Goal: Information Seeking & Learning: Learn about a topic

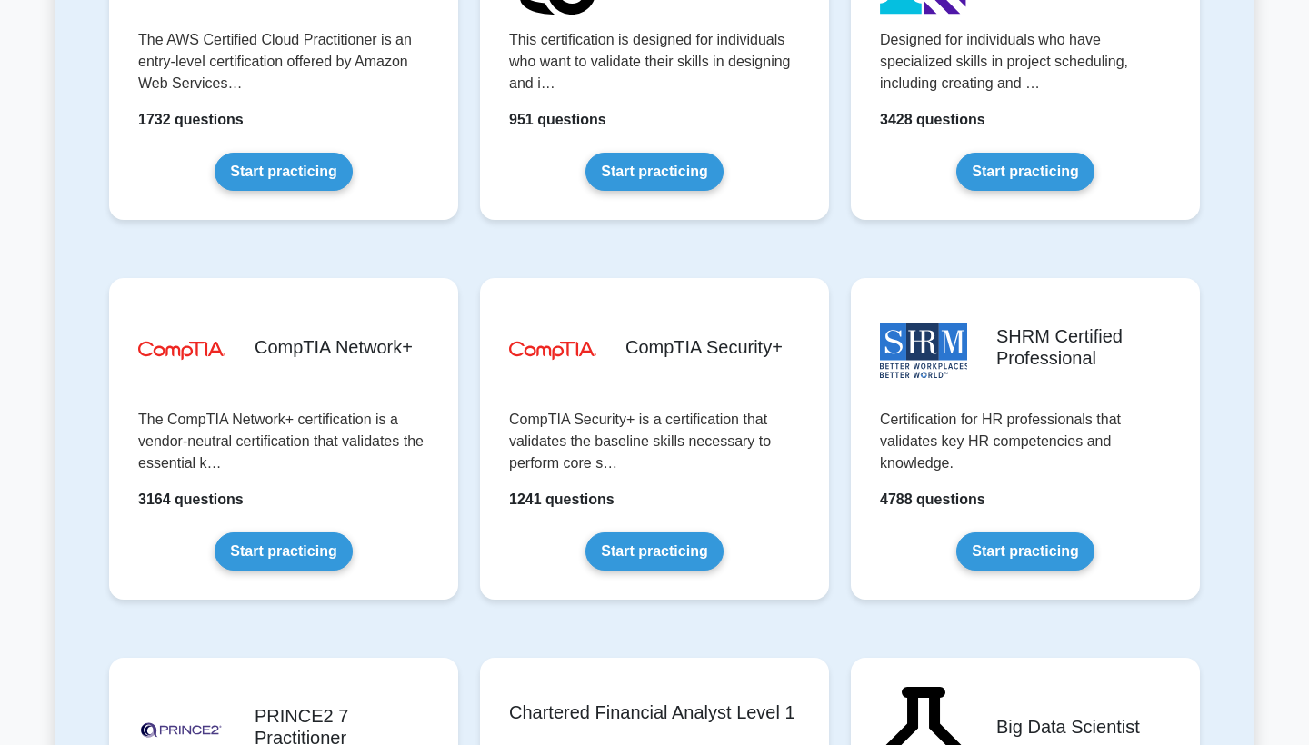
scroll to position [3189, 0]
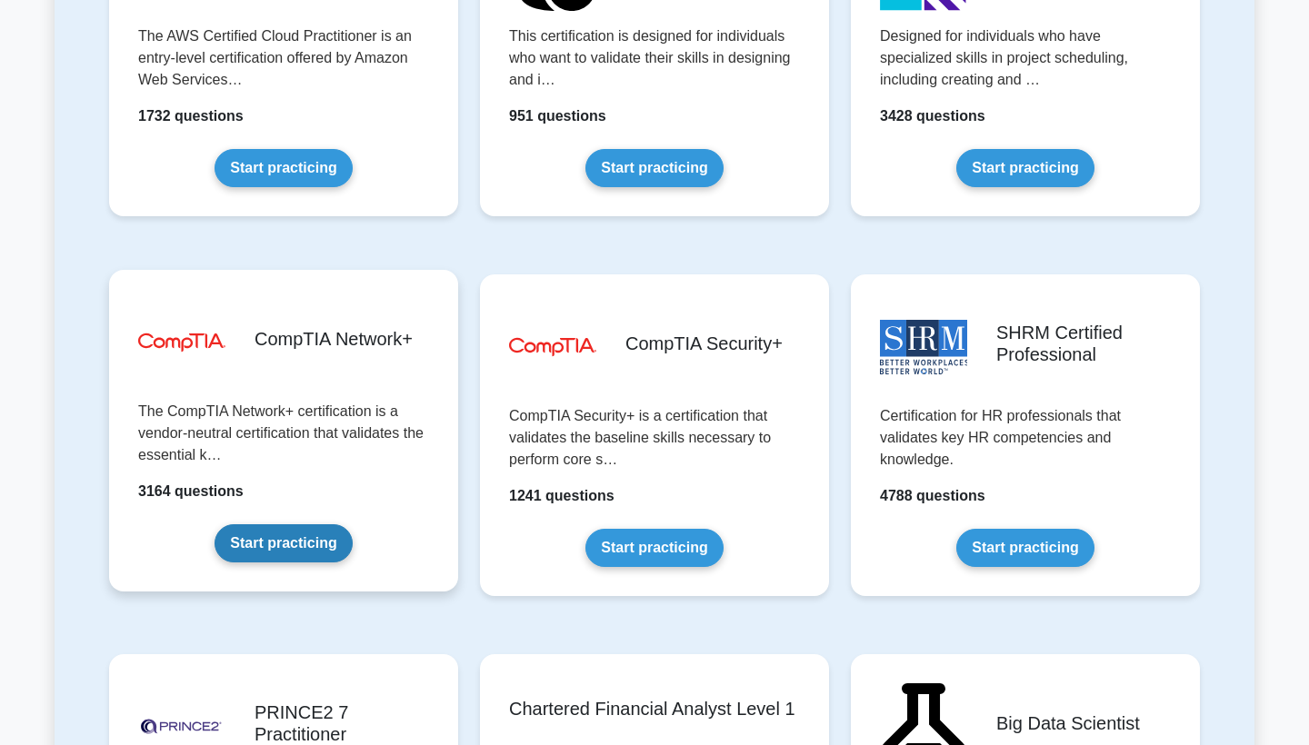
click at [271, 548] on link "Start practicing" at bounding box center [283, 543] width 137 height 38
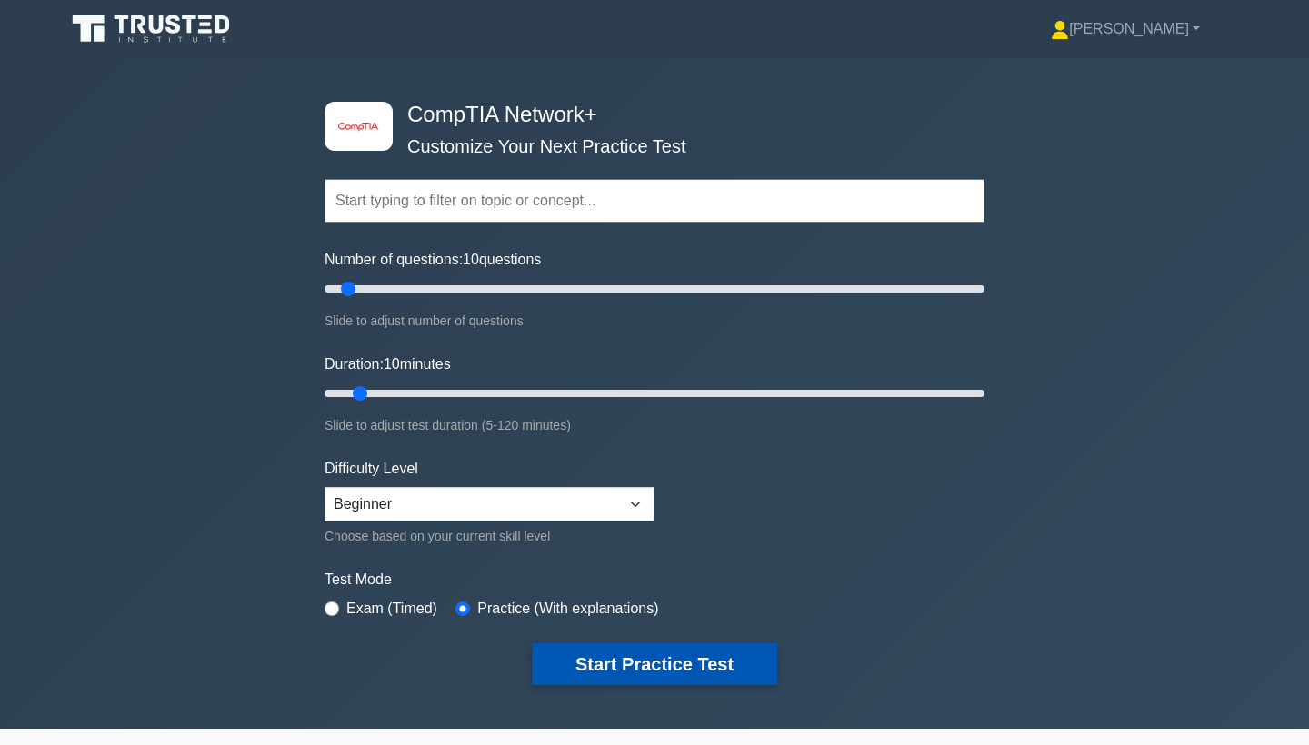
click at [626, 670] on button "Start Practice Test" at bounding box center [654, 665] width 245 height 42
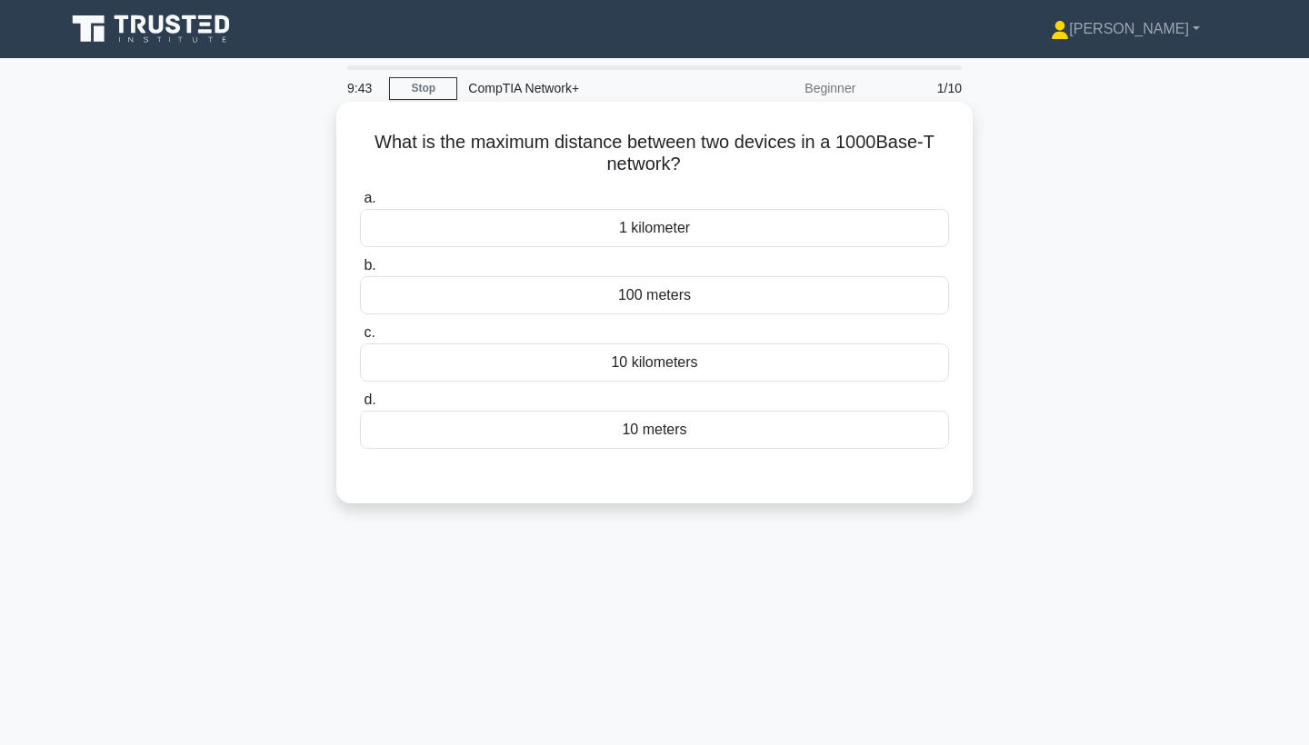
click at [683, 228] on div "1 kilometer" at bounding box center [654, 228] width 589 height 38
click at [360, 205] on input "a. 1 kilometer" at bounding box center [360, 199] width 0 height 12
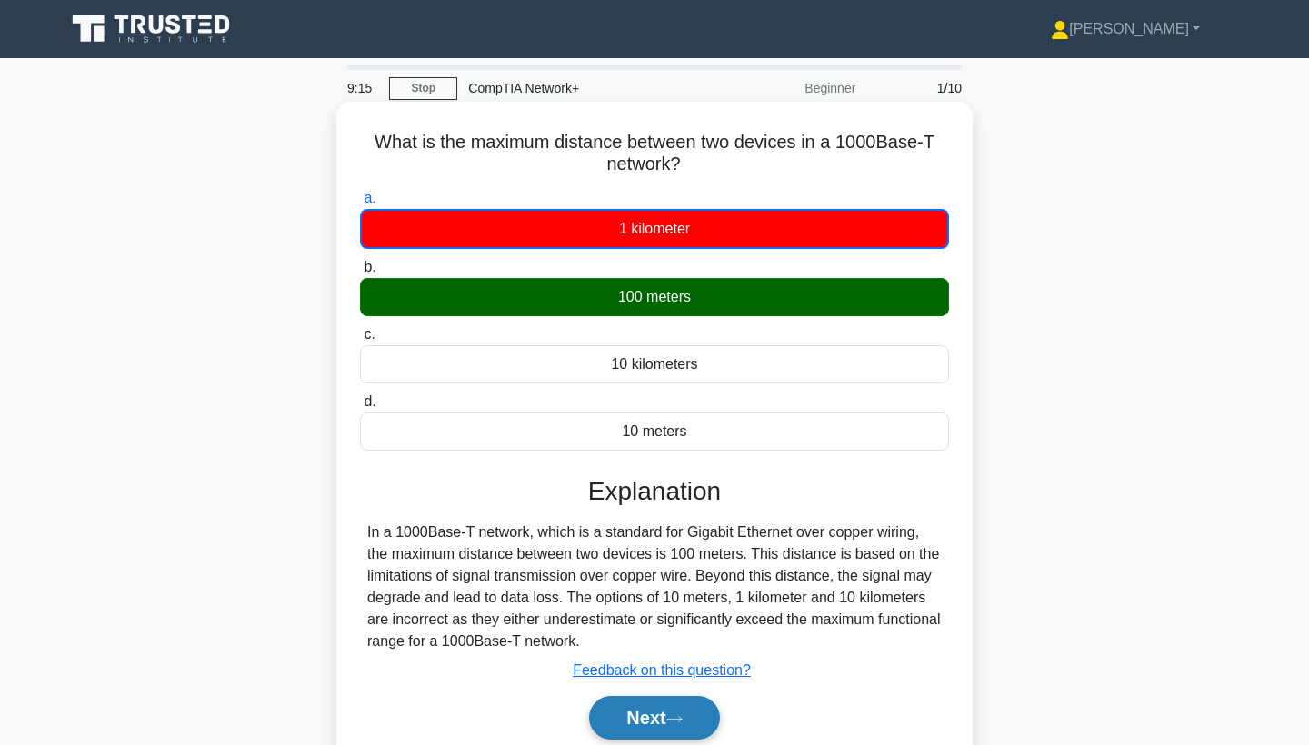
click at [660, 734] on button "Next" at bounding box center [654, 718] width 130 height 44
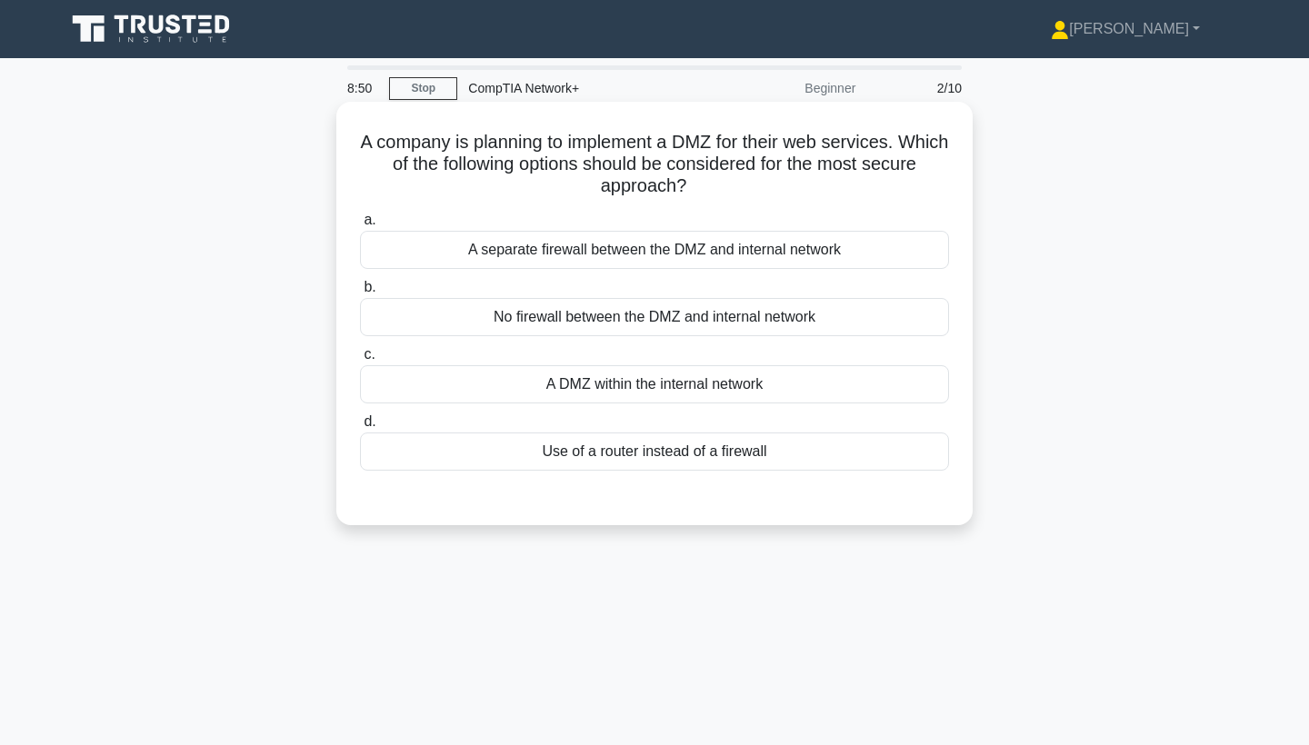
click at [712, 251] on div "A separate firewall between the DMZ and internal network" at bounding box center [654, 250] width 589 height 38
click at [360, 226] on input "a. A separate firewall between the DMZ and internal network" at bounding box center [360, 221] width 0 height 12
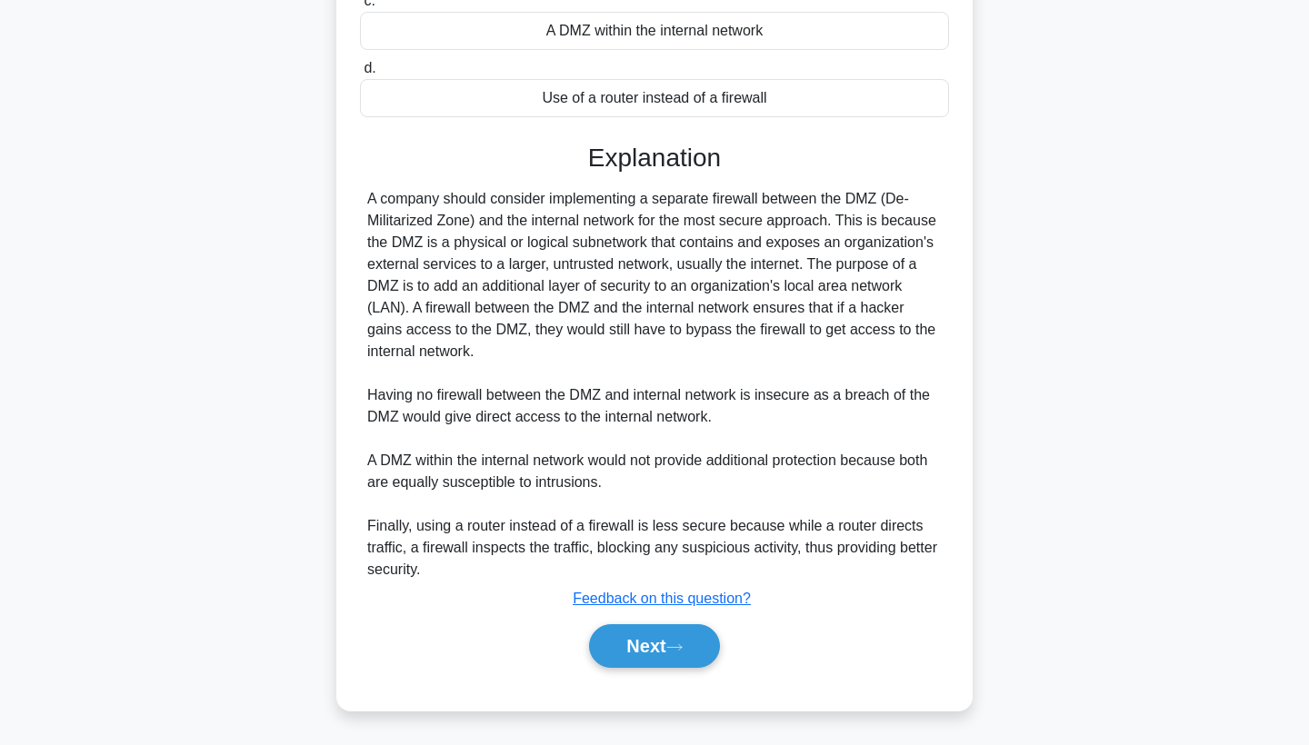
scroll to position [354, 0]
click at [668, 652] on button "Next" at bounding box center [654, 646] width 130 height 44
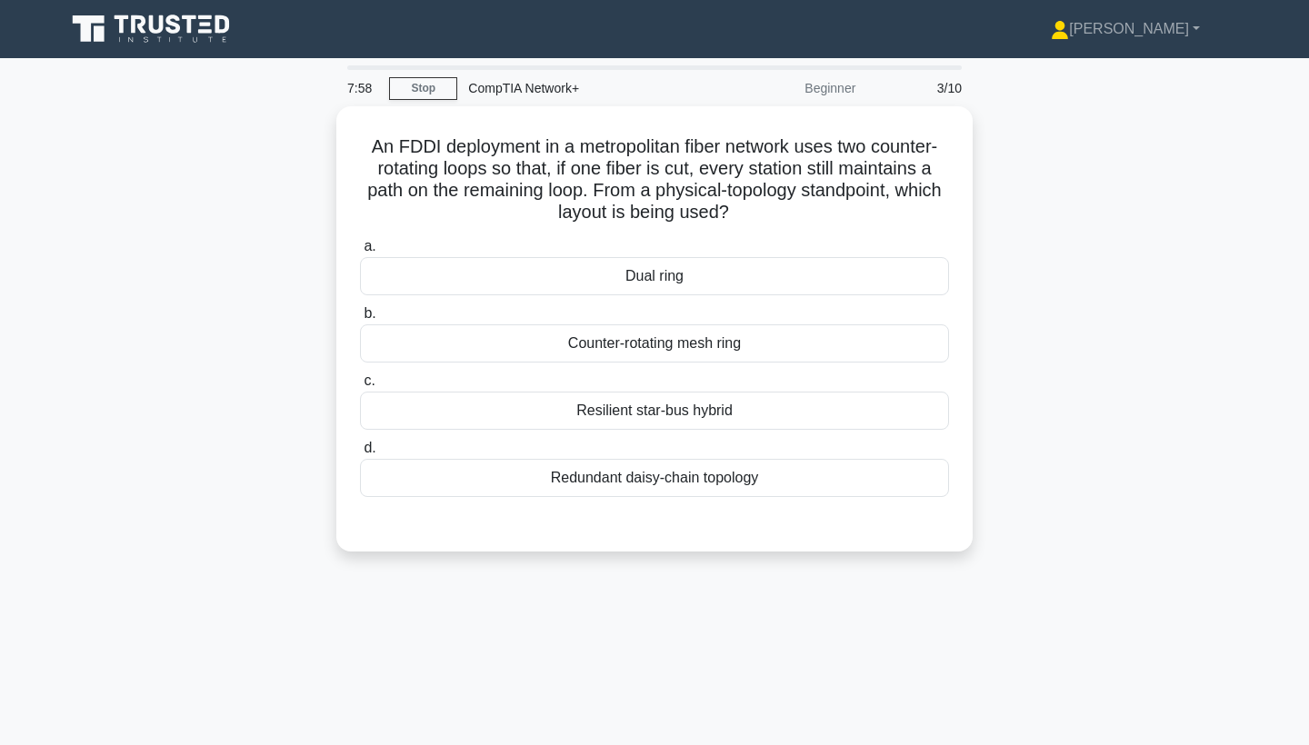
scroll to position [0, 0]
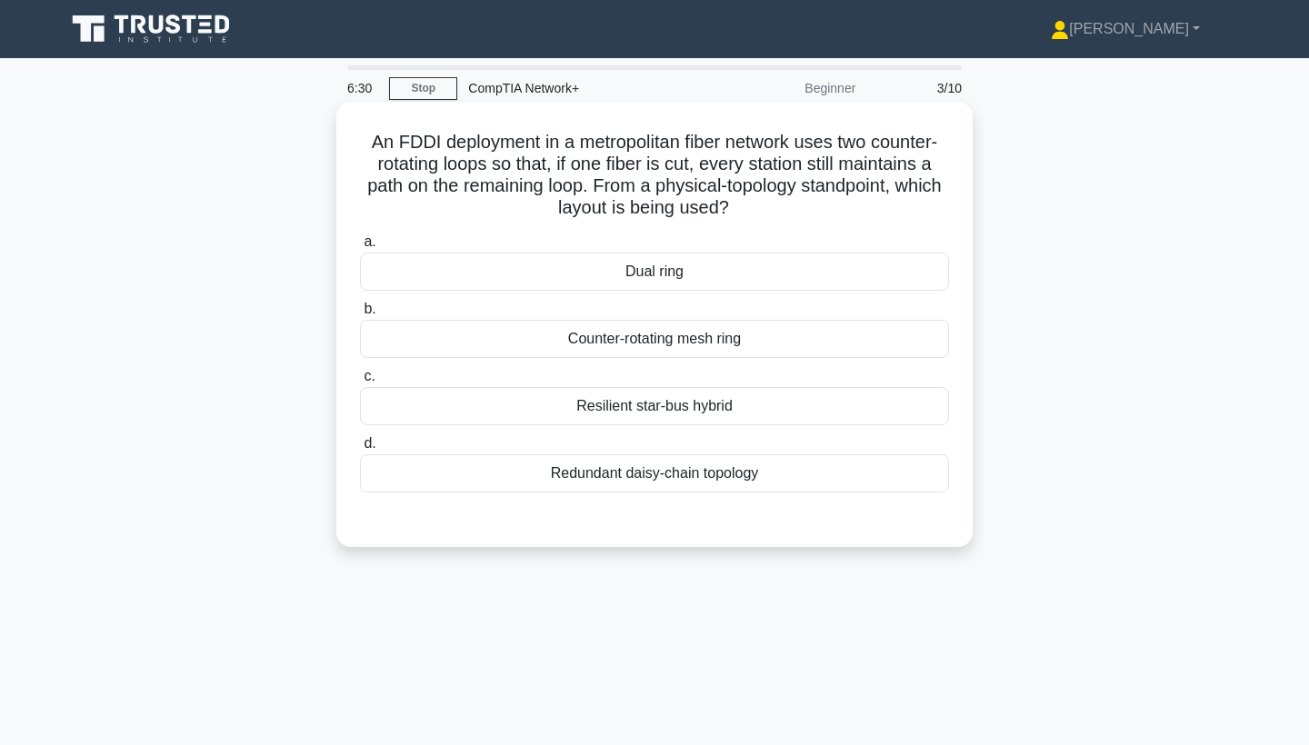
click at [687, 265] on div "Dual ring" at bounding box center [654, 272] width 589 height 38
click at [360, 248] on input "a. Dual ring" at bounding box center [360, 242] width 0 height 12
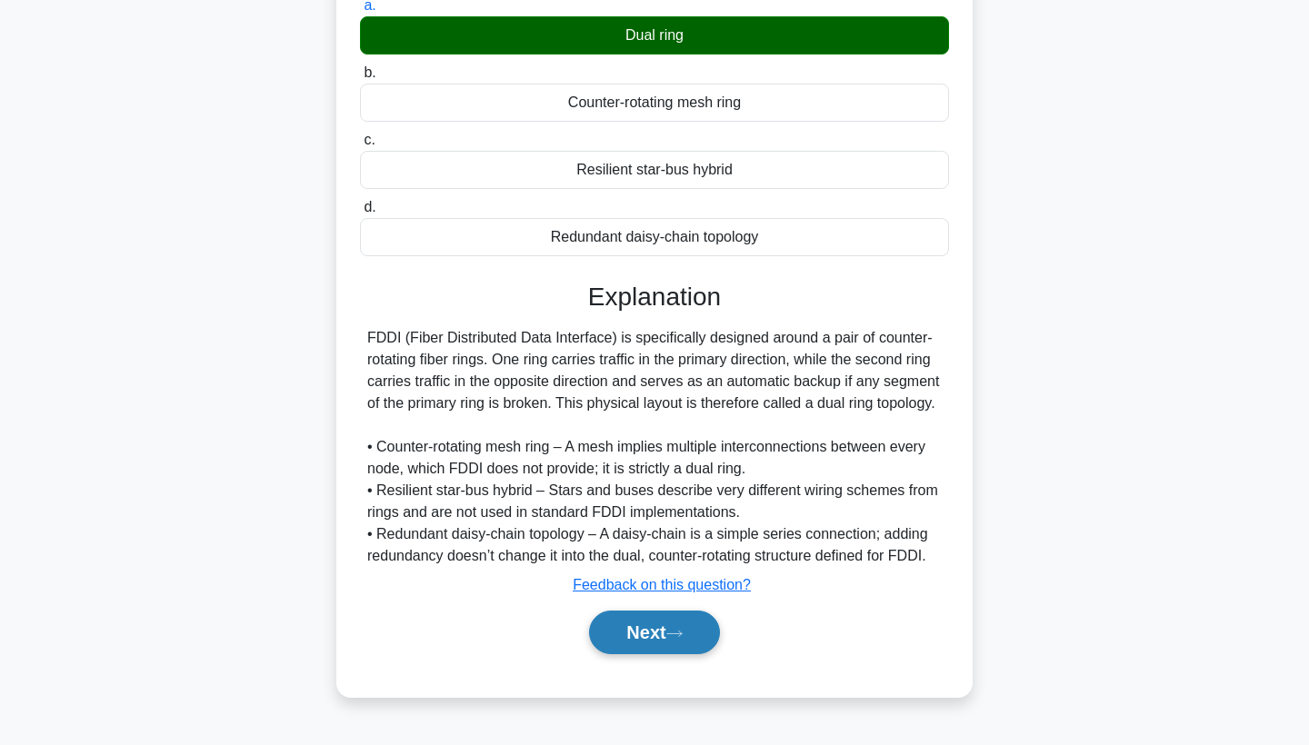
scroll to position [236, 0]
click at [664, 640] on button "Next" at bounding box center [654, 633] width 130 height 44
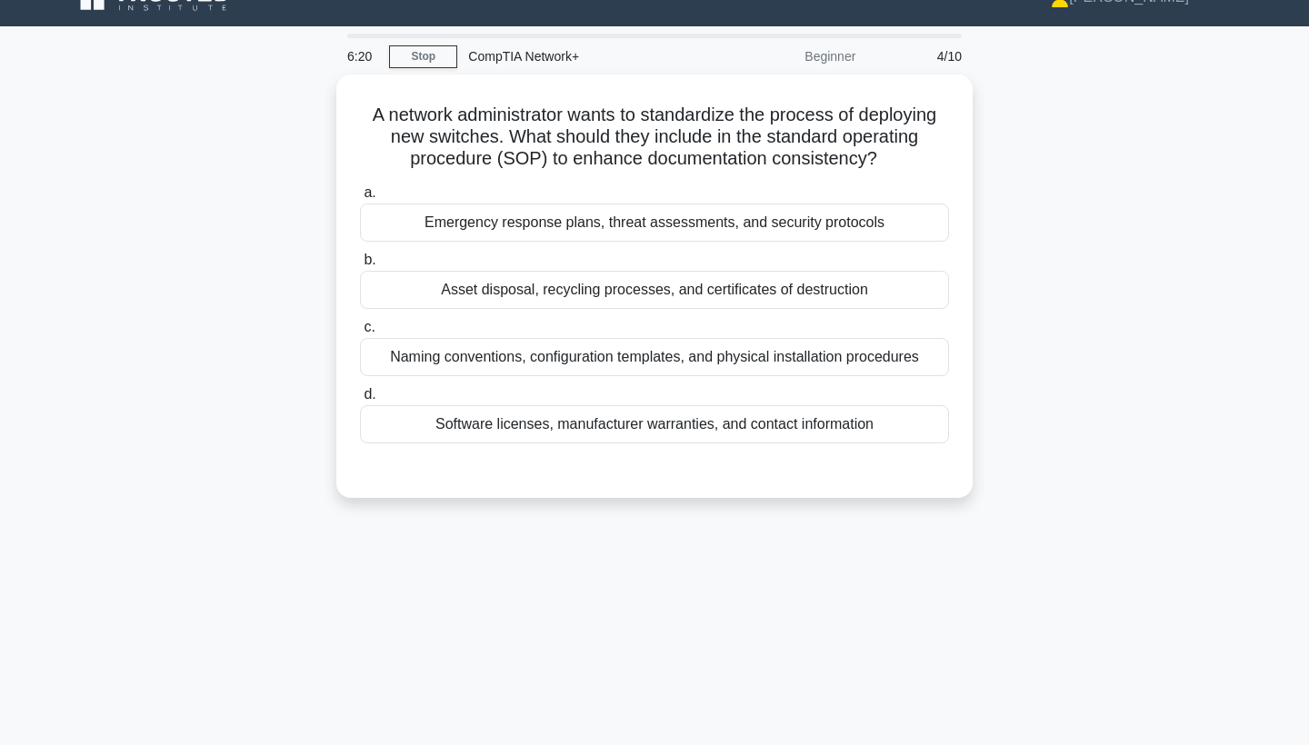
scroll to position [13, 0]
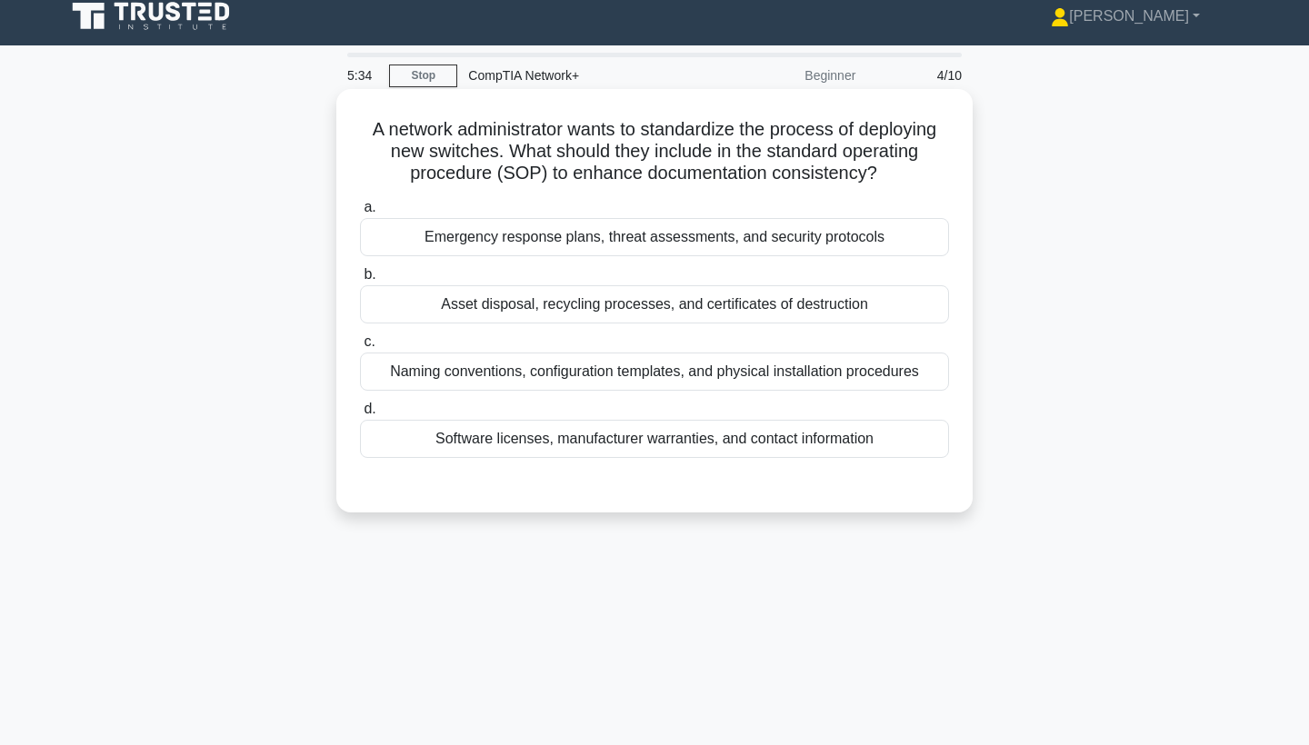
click at [460, 227] on div "Emergency response plans, threat assessments, and security protocols" at bounding box center [654, 237] width 589 height 38
click at [360, 214] on input "a. Emergency response plans, threat assessments, and security protocols" at bounding box center [360, 208] width 0 height 12
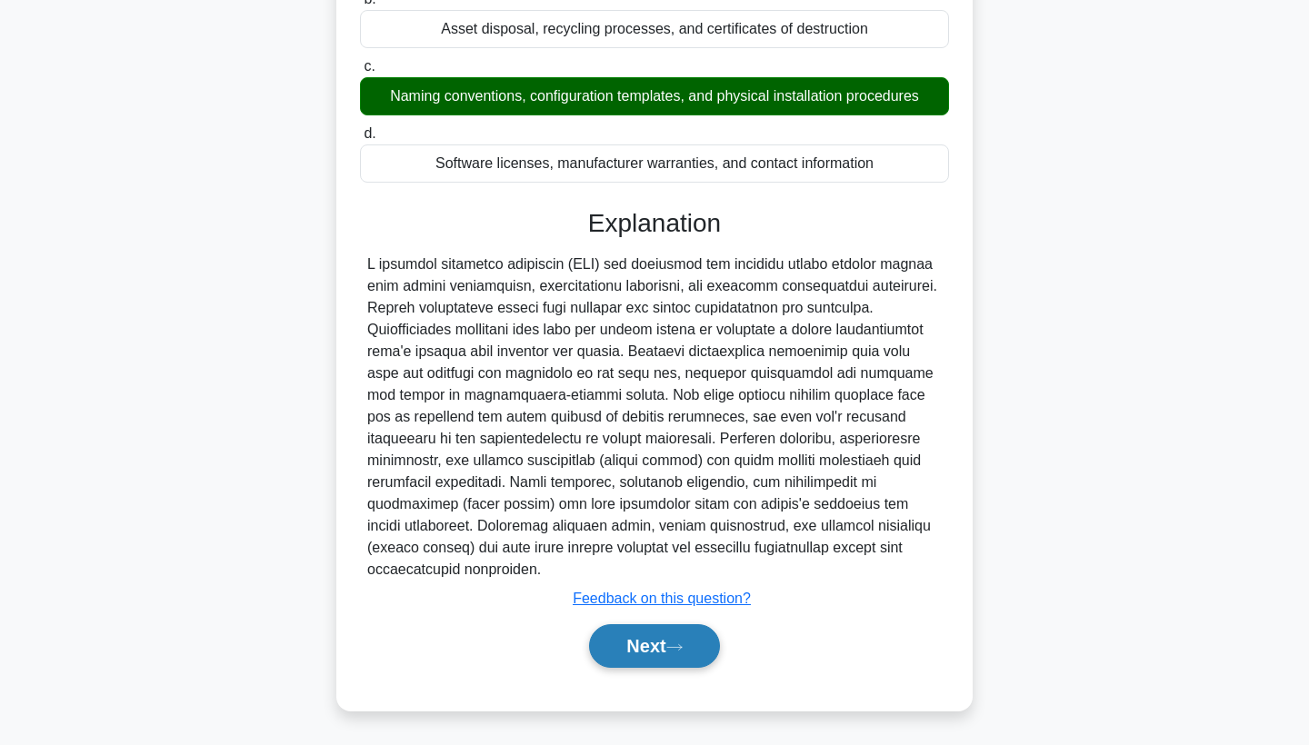
click at [649, 641] on button "Next" at bounding box center [654, 646] width 130 height 44
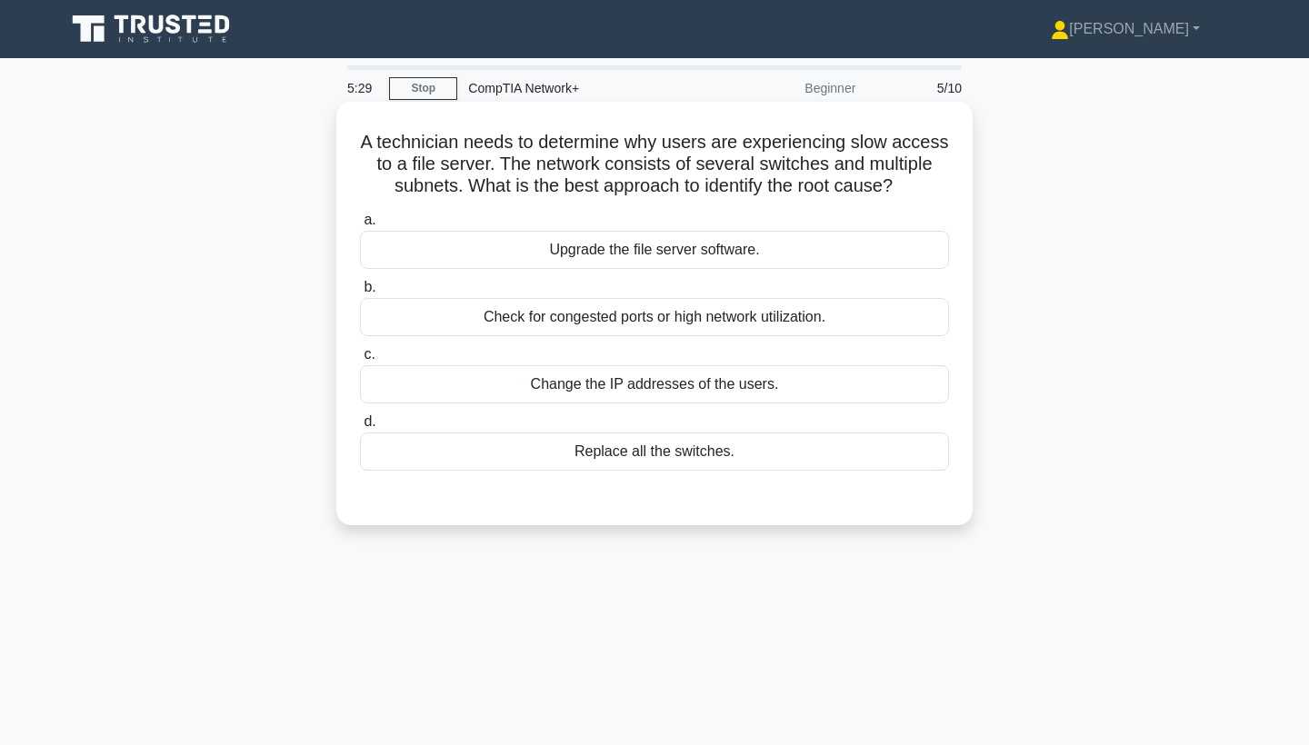
scroll to position [0, 0]
click at [694, 245] on div "Upgrade the file server software." at bounding box center [654, 250] width 589 height 38
click at [360, 226] on input "a. Upgrade the file server software." at bounding box center [360, 221] width 0 height 12
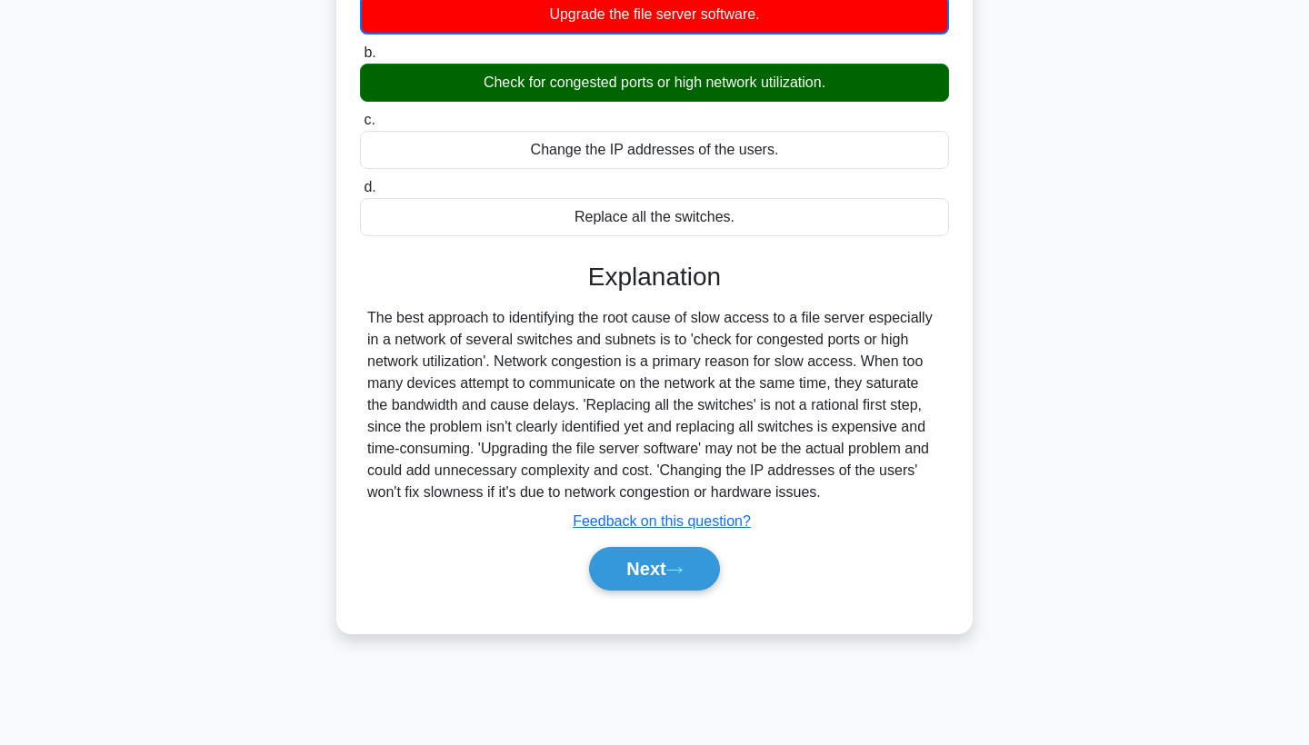
scroll to position [236, 0]
click at [686, 584] on button "Next" at bounding box center [654, 569] width 130 height 44
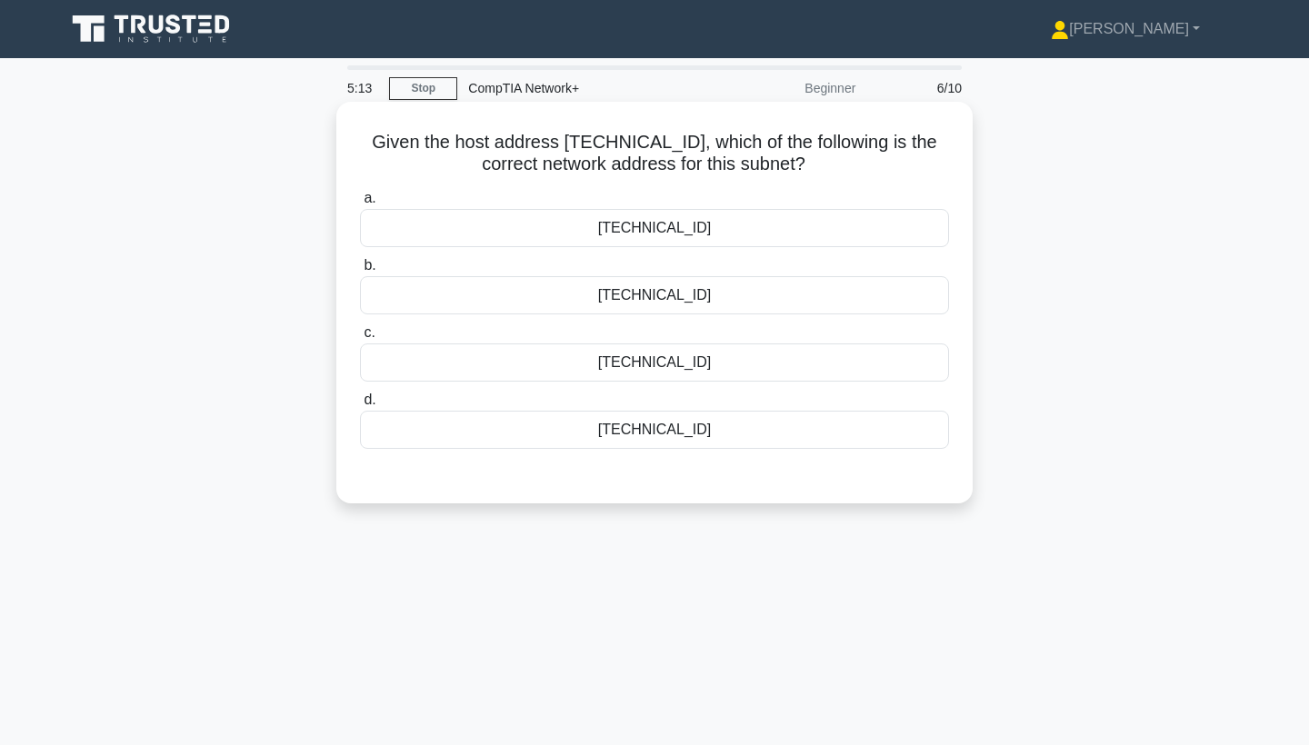
scroll to position [0, 0]
click at [710, 370] on div "152.31.79.240" at bounding box center [654, 363] width 589 height 38
click at [360, 339] on input "c. 152.31.79.240" at bounding box center [360, 333] width 0 height 12
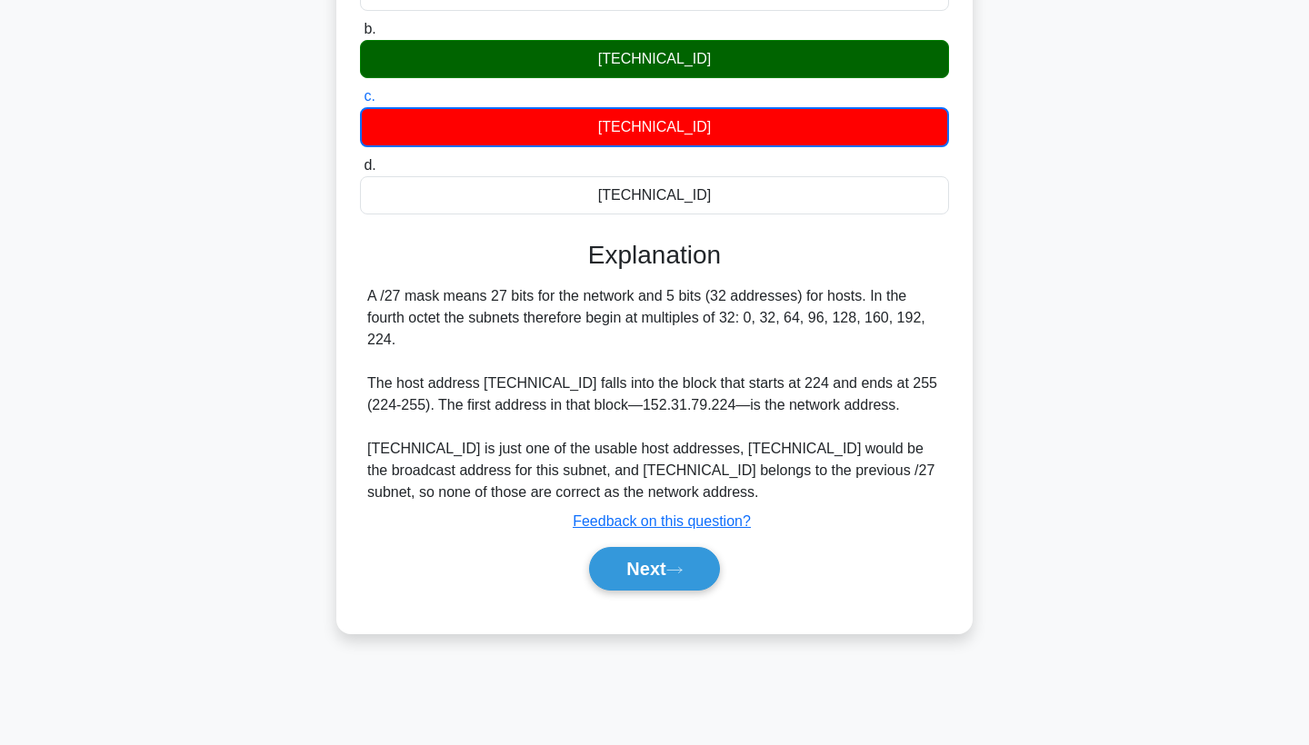
scroll to position [236, 0]
click at [646, 554] on button "Next" at bounding box center [654, 569] width 130 height 44
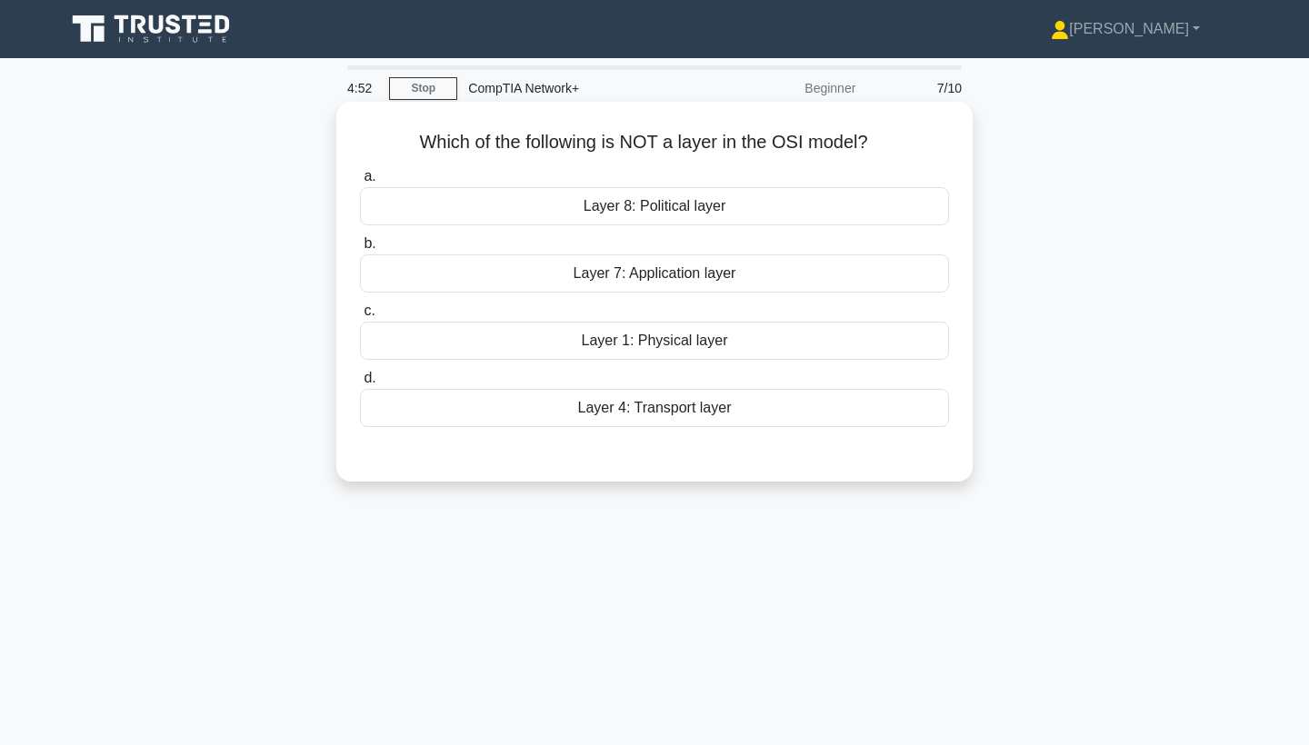
scroll to position [0, 0]
click at [708, 190] on div "Layer 8: Political layer" at bounding box center [654, 206] width 589 height 38
click at [360, 183] on input "a. Layer 8: Political layer" at bounding box center [360, 177] width 0 height 12
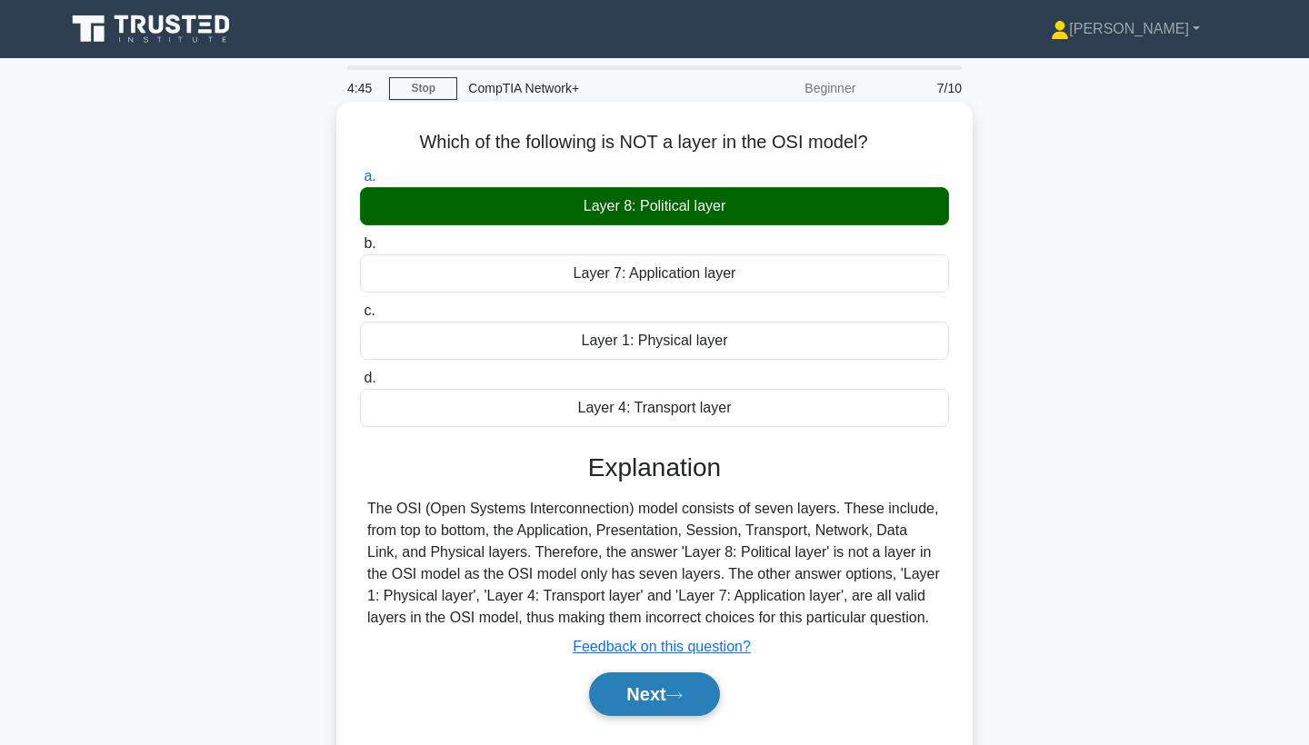
click at [665, 688] on button "Next" at bounding box center [654, 695] width 130 height 44
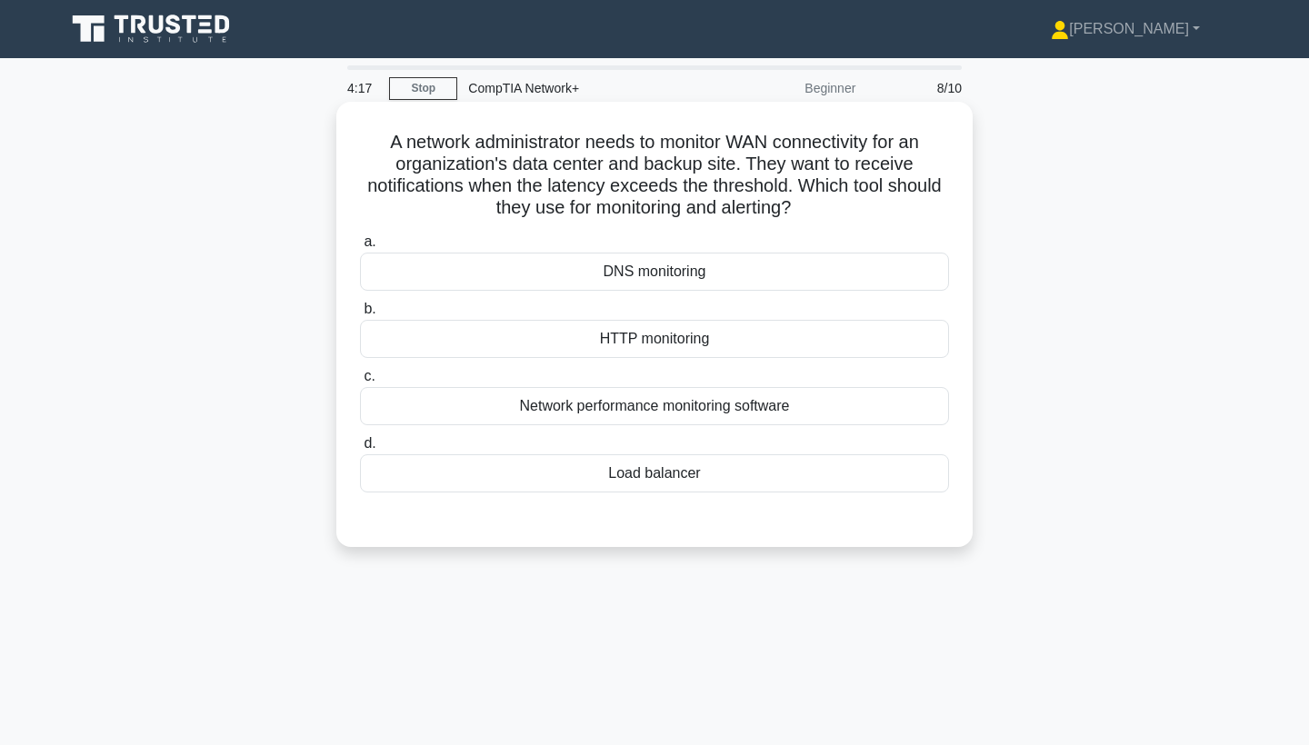
click at [759, 402] on div "Network performance monitoring software" at bounding box center [654, 406] width 589 height 38
click at [360, 383] on input "c. Network performance monitoring software" at bounding box center [360, 377] width 0 height 12
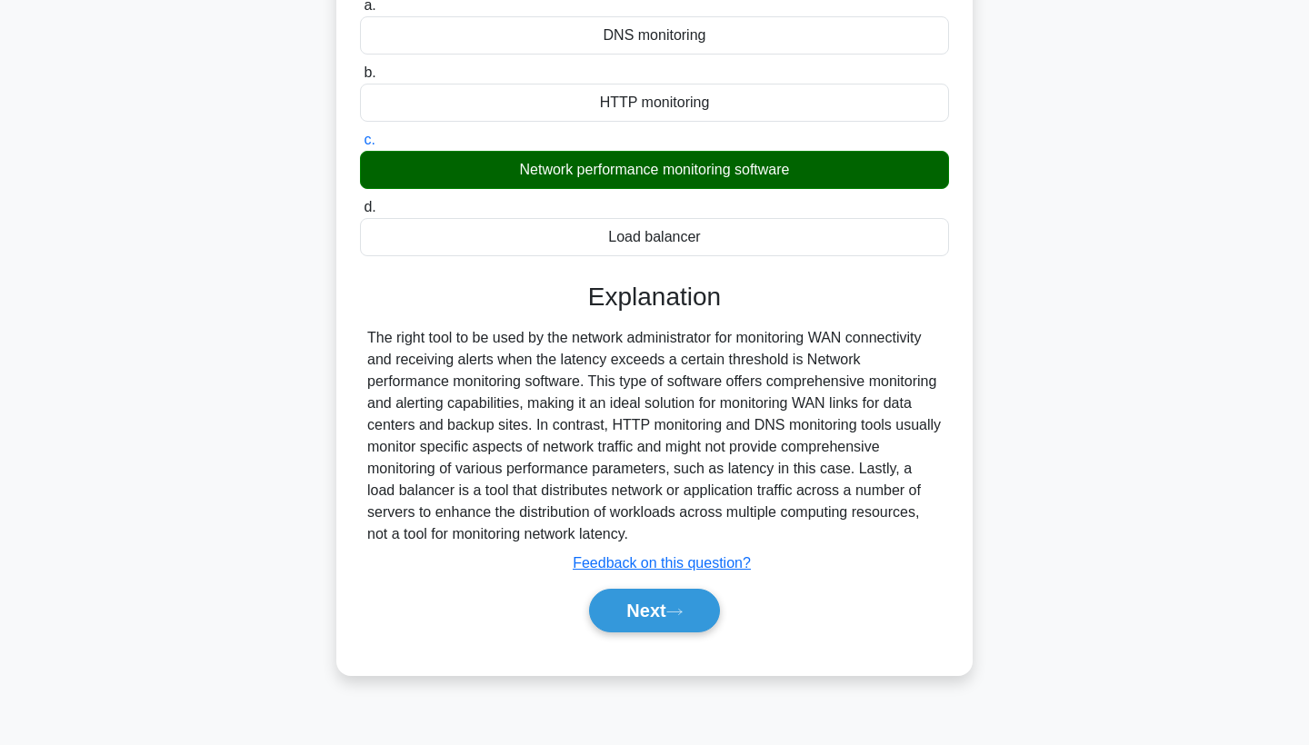
scroll to position [236, 0]
click at [646, 607] on button "Next" at bounding box center [654, 611] width 130 height 44
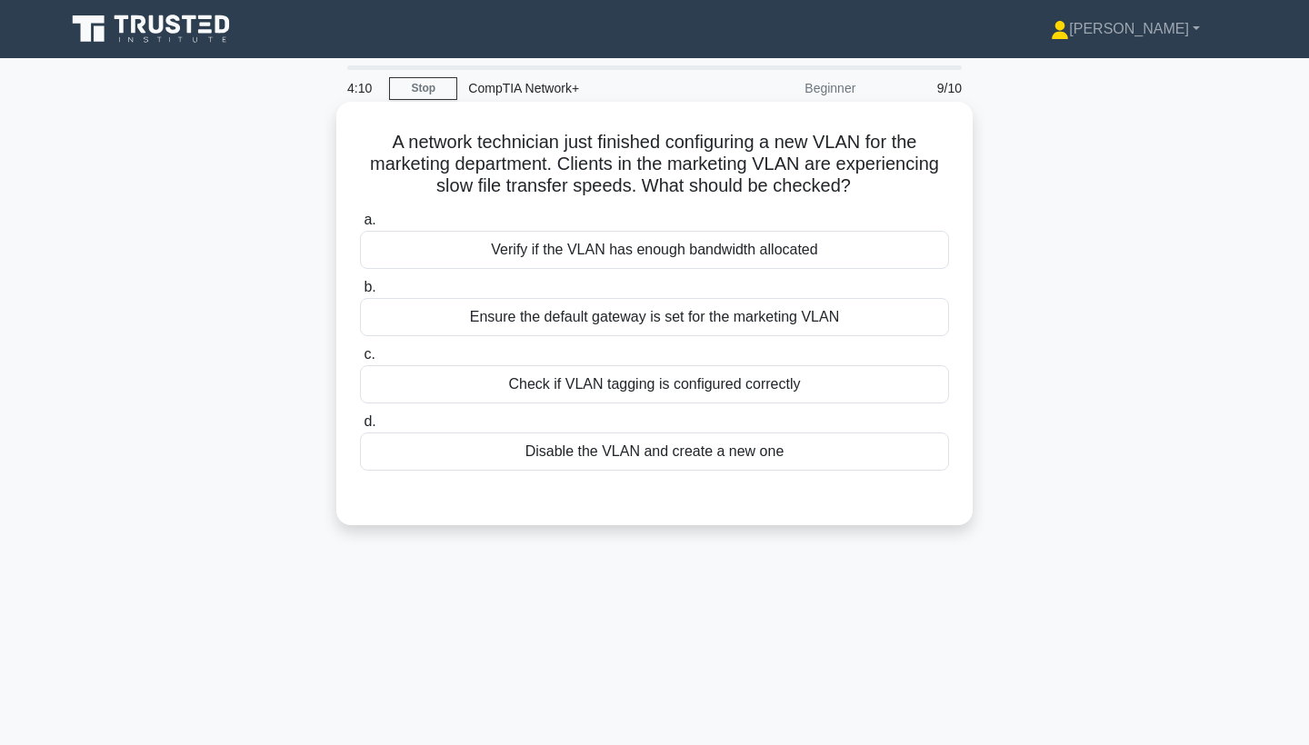
scroll to position [0, 0]
click at [750, 255] on div "Verify if the VLAN has enough bandwidth allocated" at bounding box center [654, 250] width 589 height 38
click at [360, 226] on input "a. Verify if the VLAN has enough bandwidth allocated" at bounding box center [360, 221] width 0 height 12
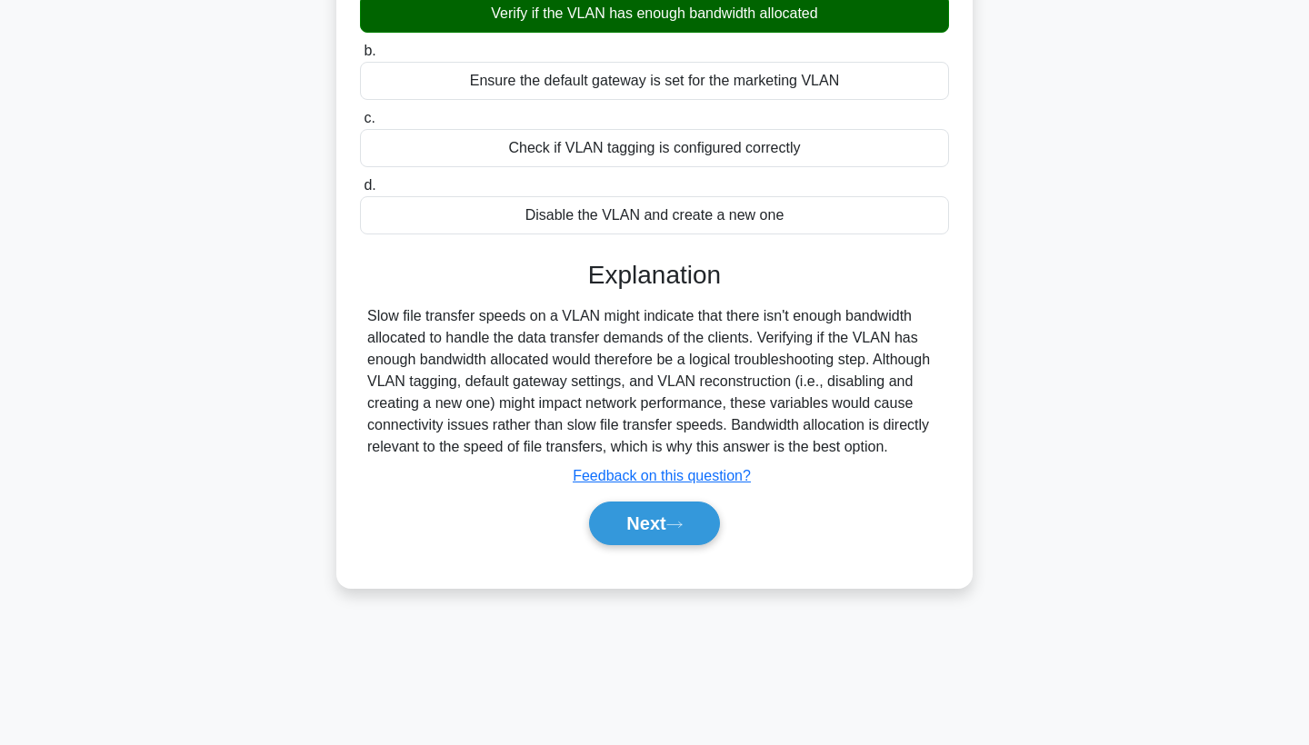
scroll to position [236, 0]
drag, startPoint x: 703, startPoint y: 499, endPoint x: 694, endPoint y: 504, distance: 10.6
click at [703, 499] on div "Next" at bounding box center [654, 523] width 589 height 58
click at [694, 504] on button "Next" at bounding box center [654, 524] width 130 height 44
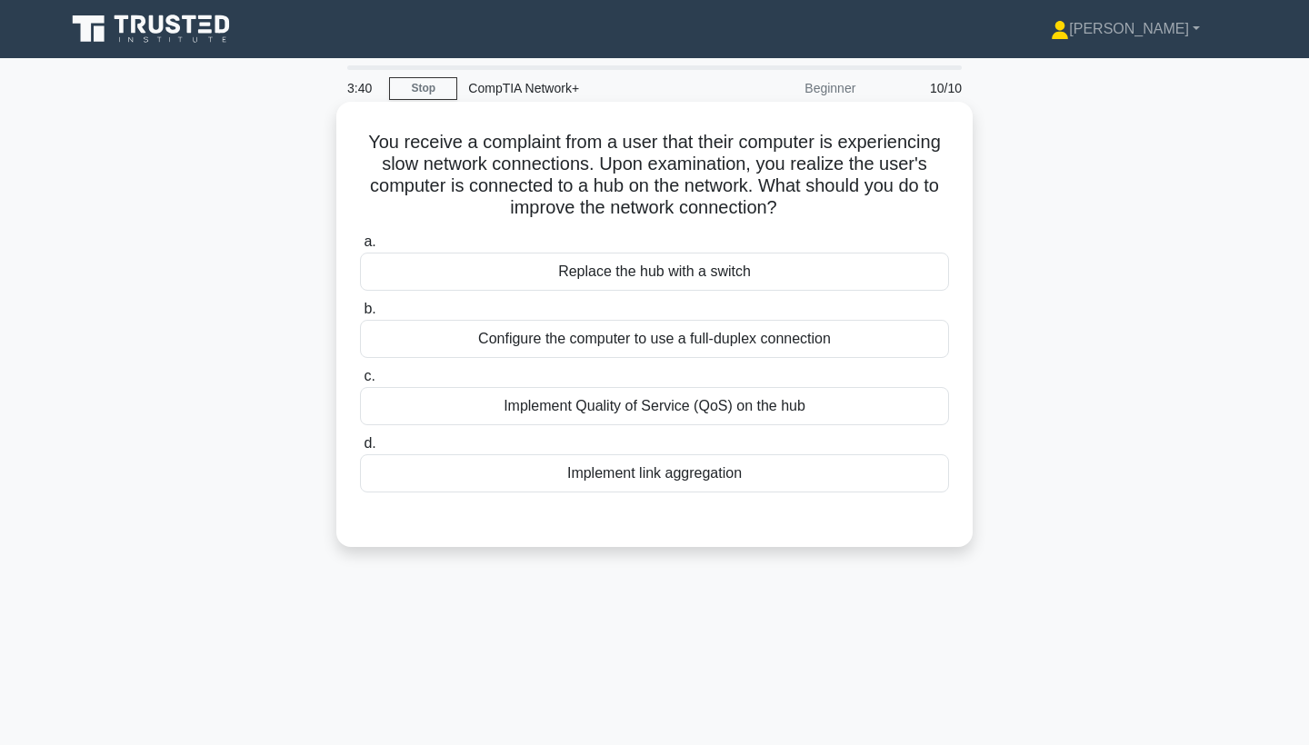
scroll to position [0, 0]
click at [716, 269] on div "Replace the hub with a switch" at bounding box center [654, 272] width 589 height 38
click at [360, 248] on input "a. Replace the hub with a switch" at bounding box center [360, 242] width 0 height 12
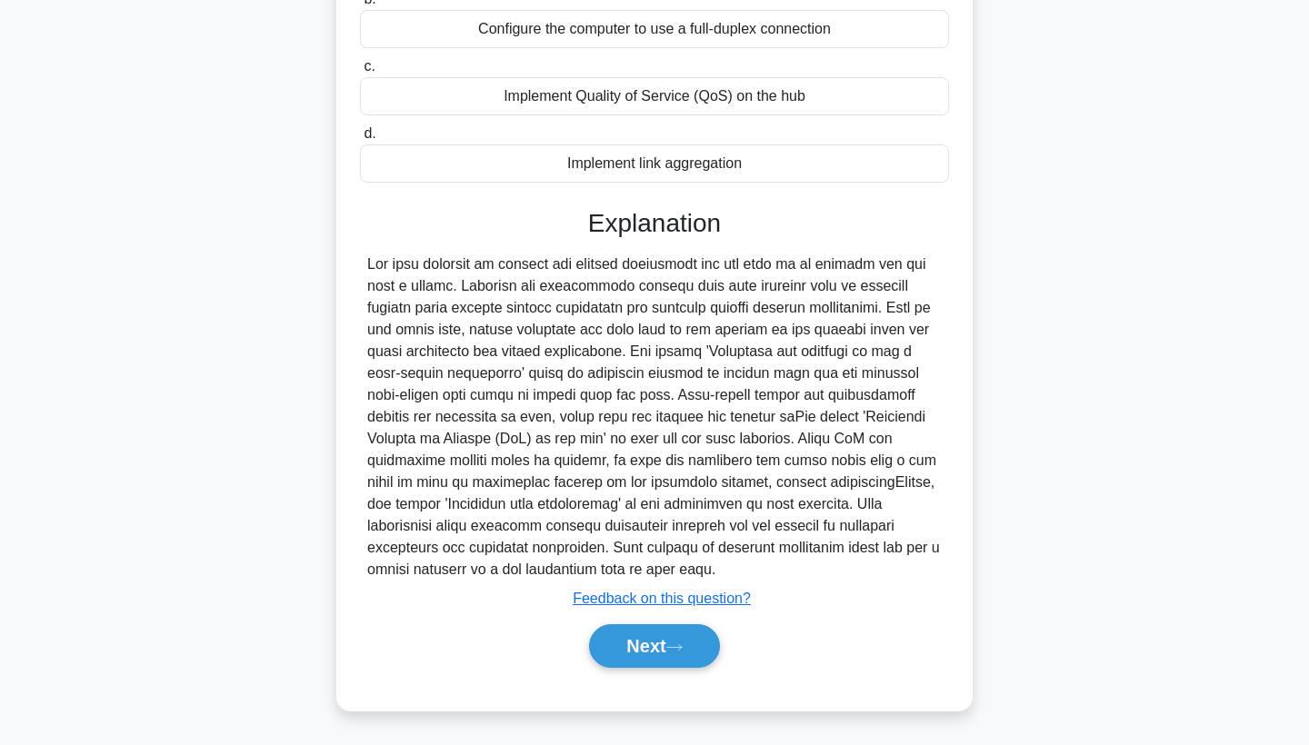
scroll to position [310, 0]
click at [696, 654] on button "Next" at bounding box center [654, 646] width 130 height 44
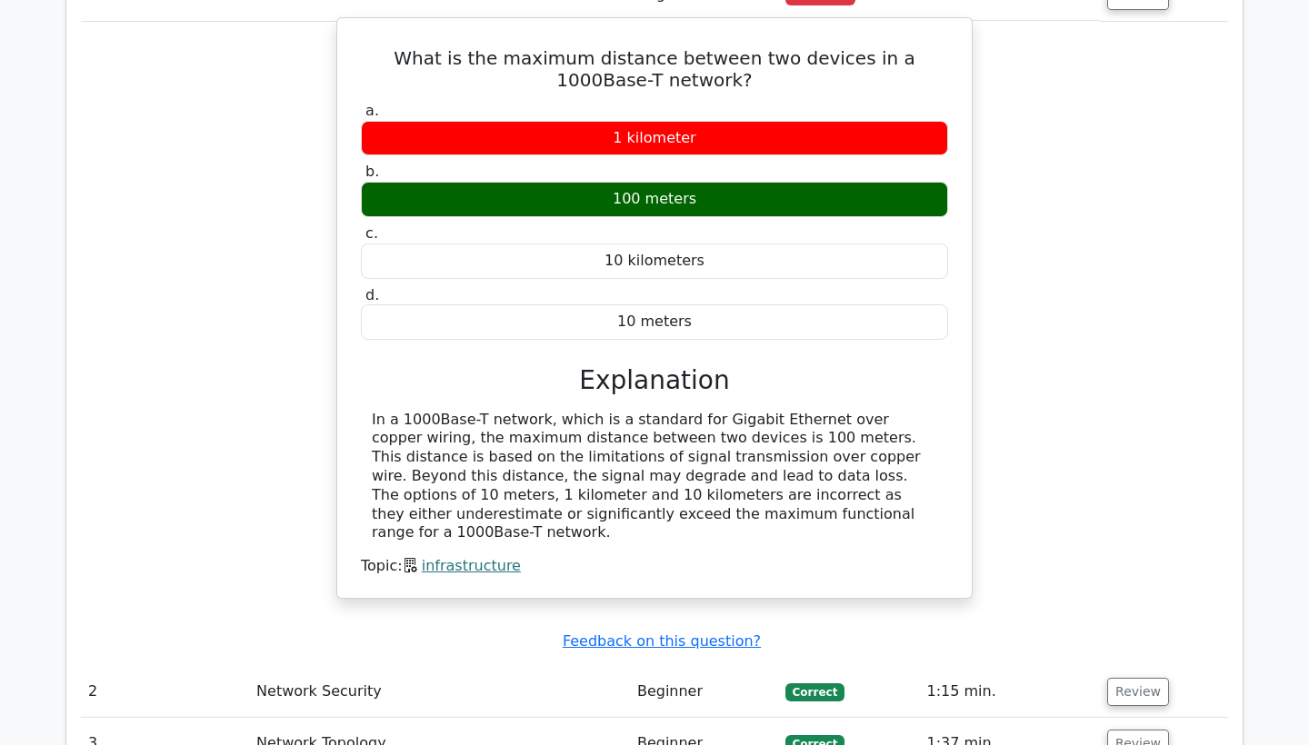
scroll to position [1152, 0]
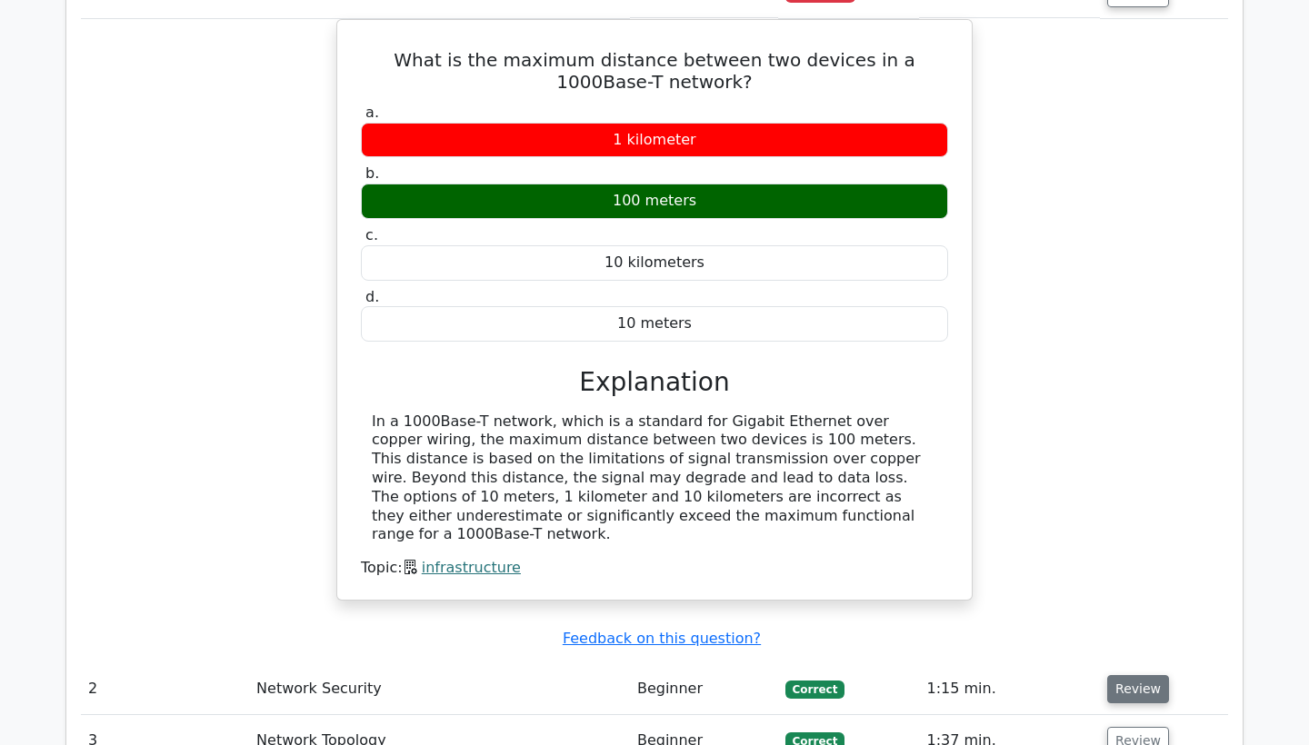
click at [1143, 675] on button "Review" at bounding box center [1138, 689] width 62 height 28
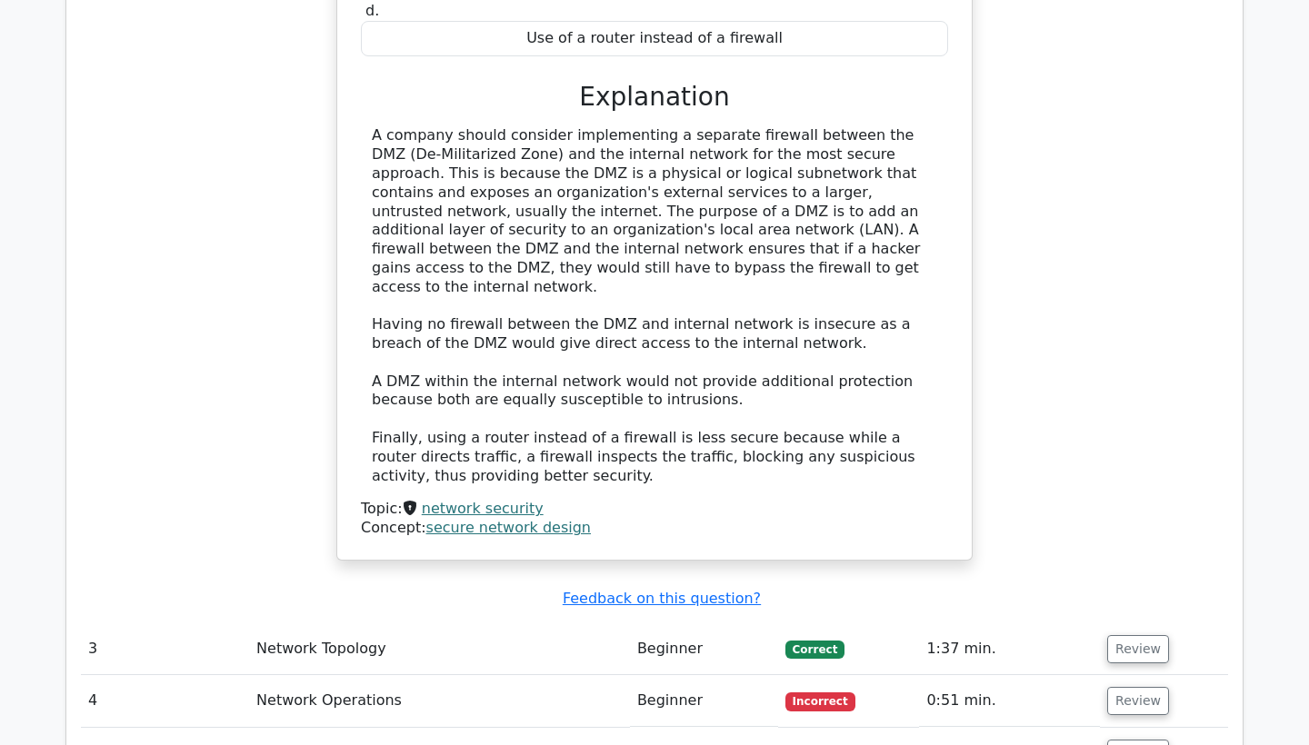
scroll to position [2184, 0]
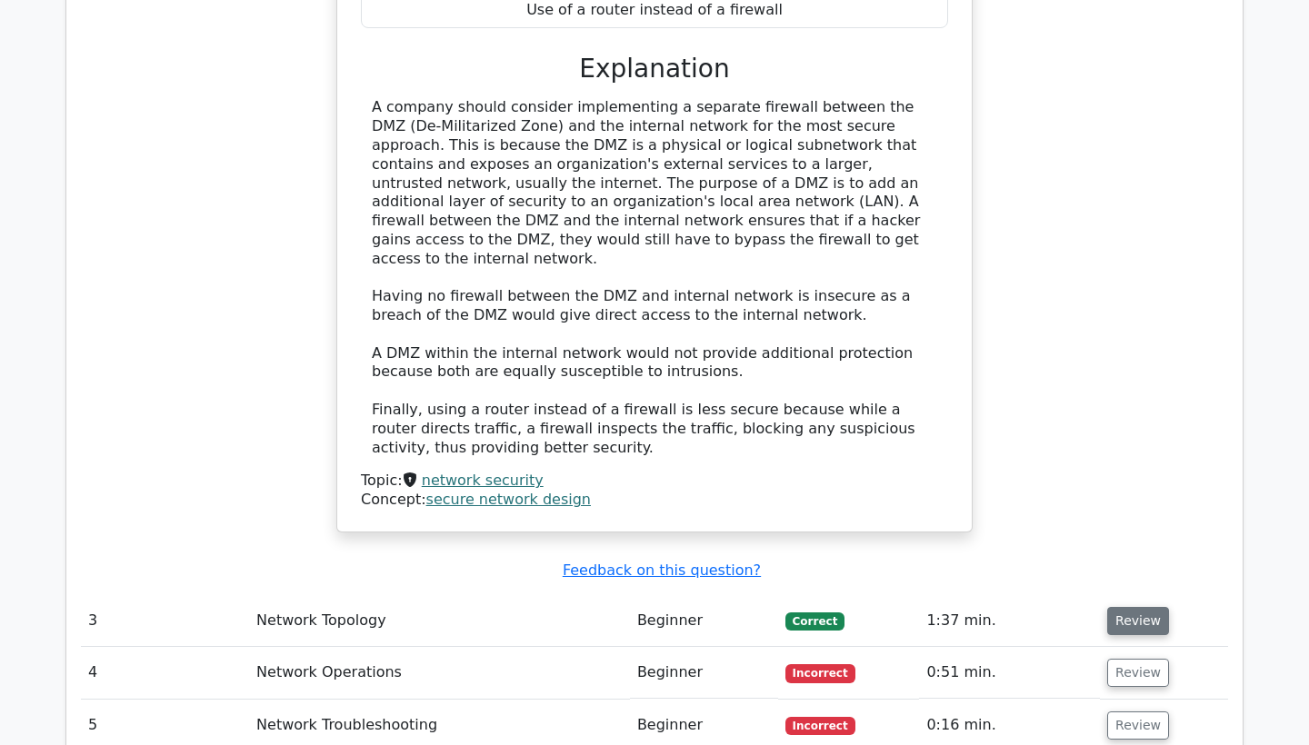
click at [1143, 607] on button "Review" at bounding box center [1138, 621] width 62 height 28
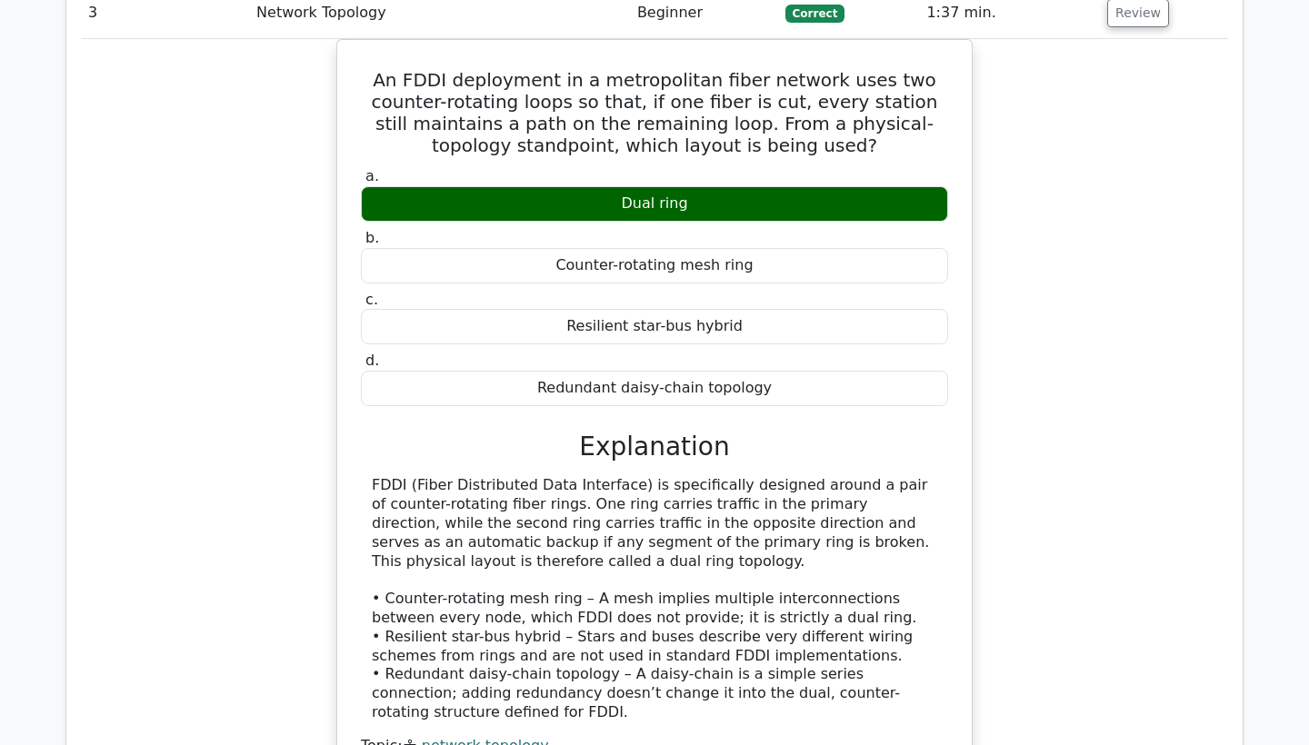
scroll to position [2891, 0]
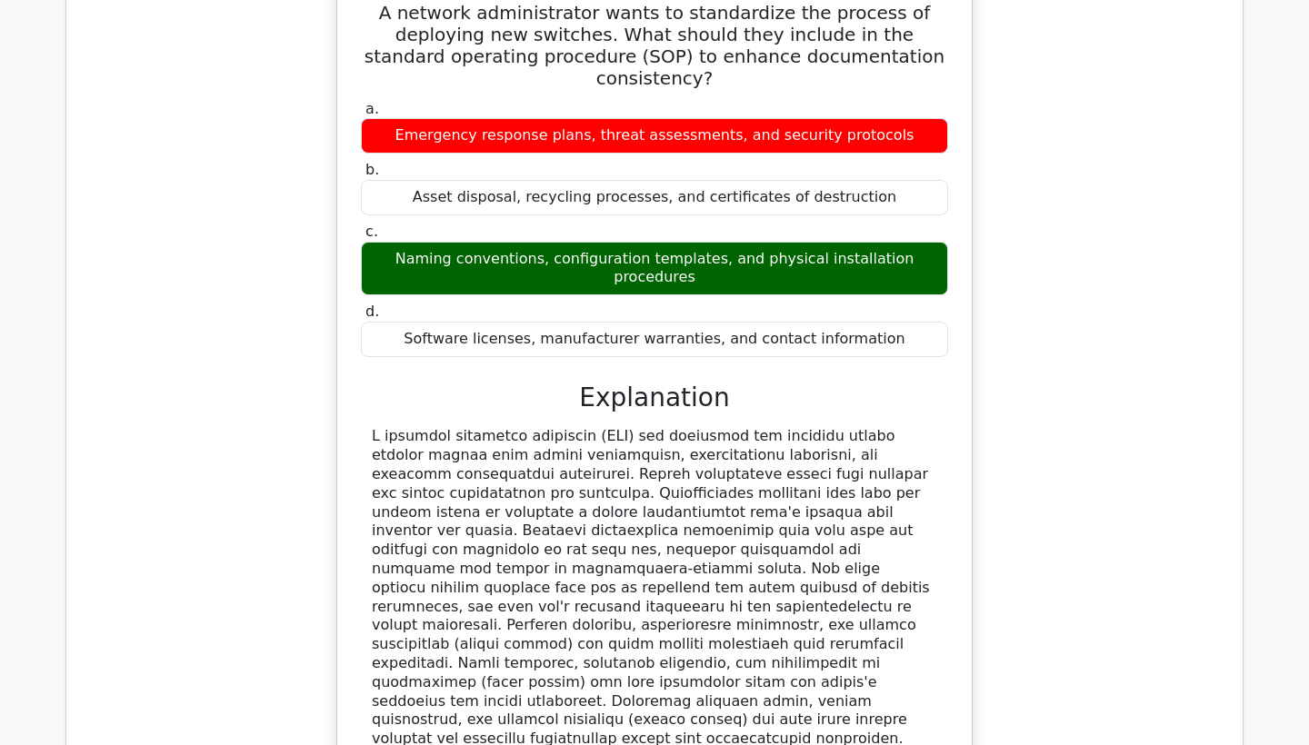
scroll to position [3791, 0]
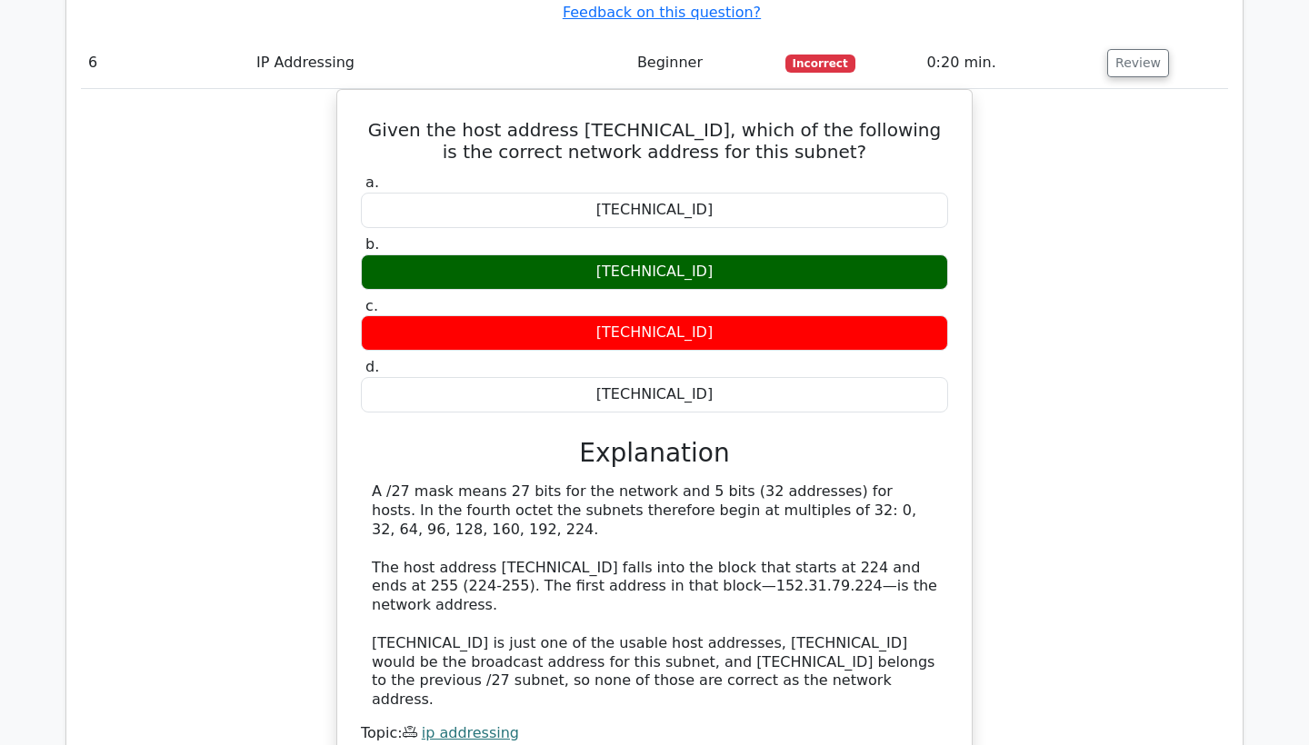
scroll to position [5434, 0]
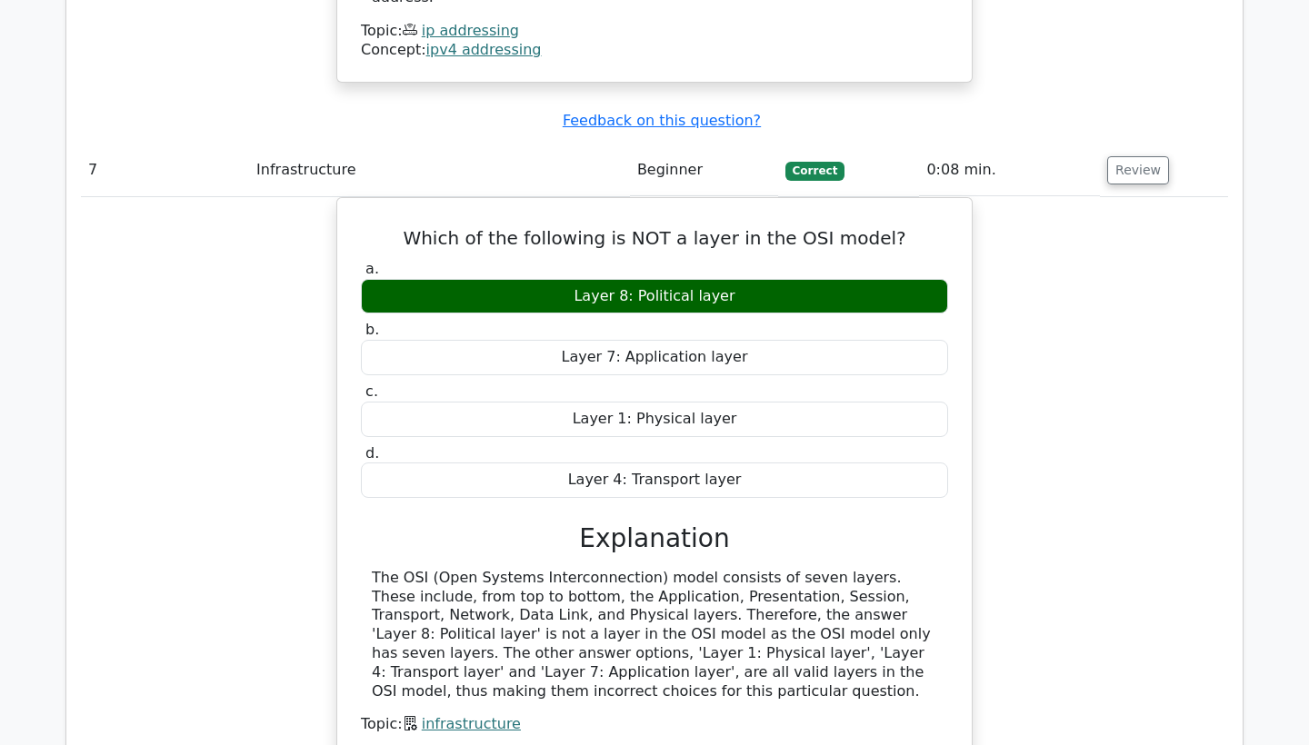
scroll to position [6121, 0]
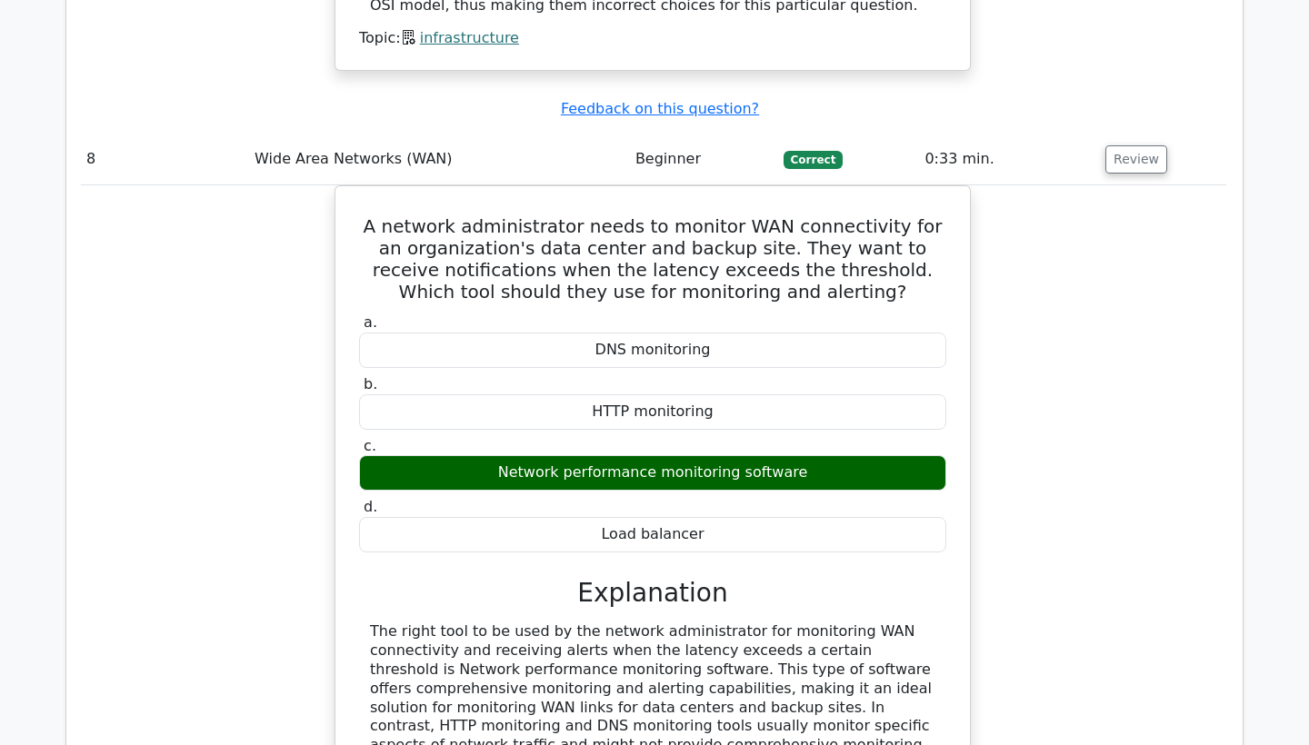
scroll to position [6928, 0]
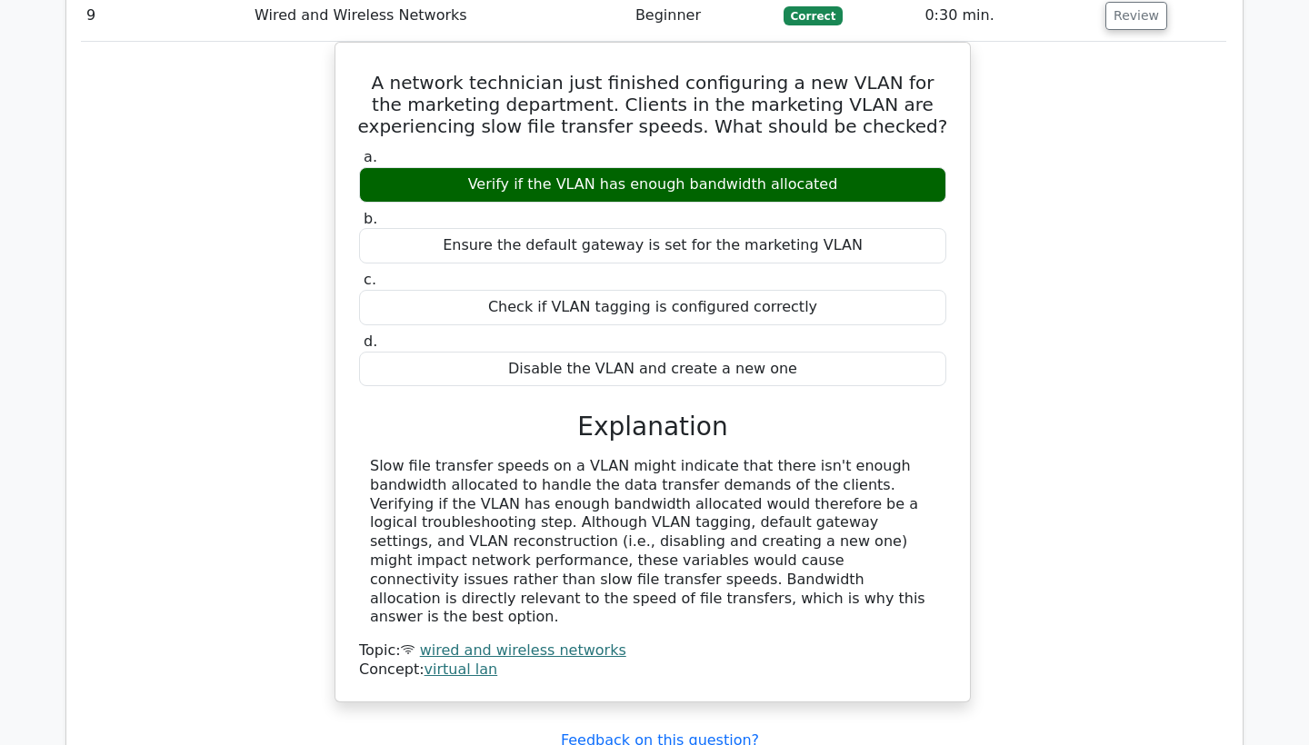
scroll to position [7789, 0]
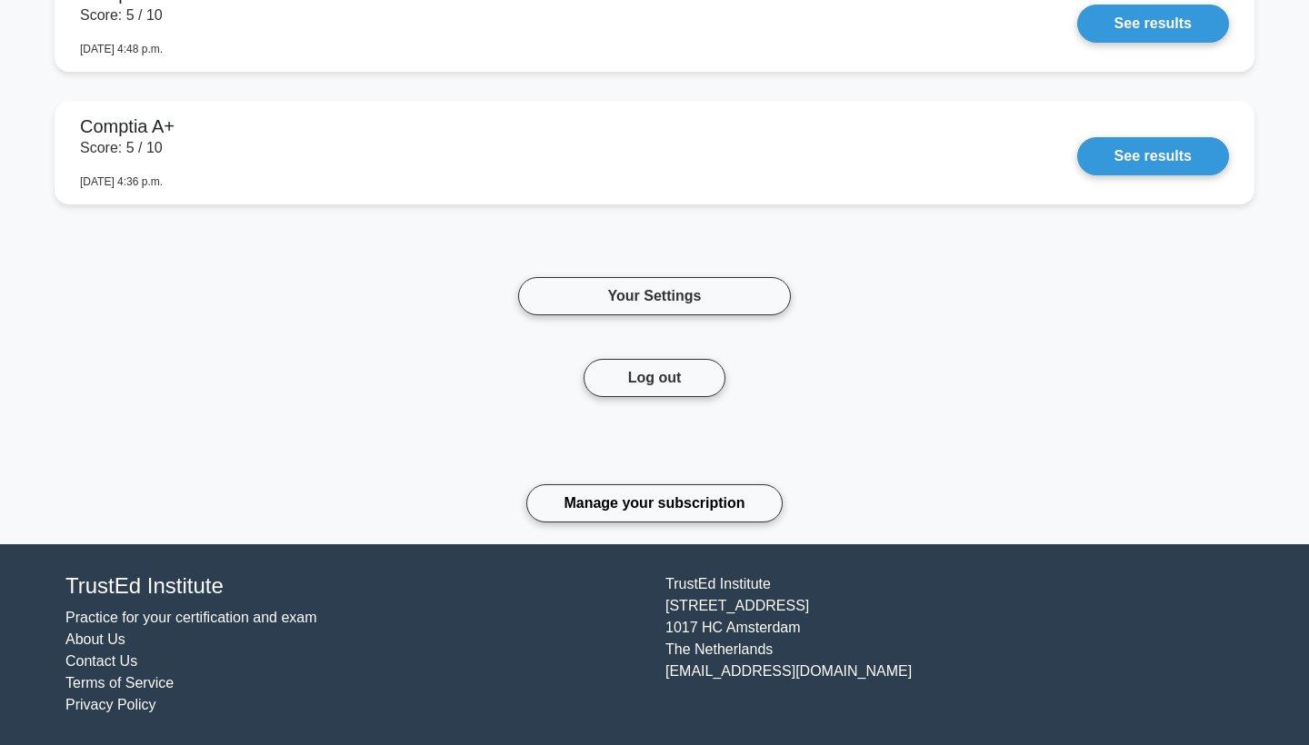
scroll to position [2431, 0]
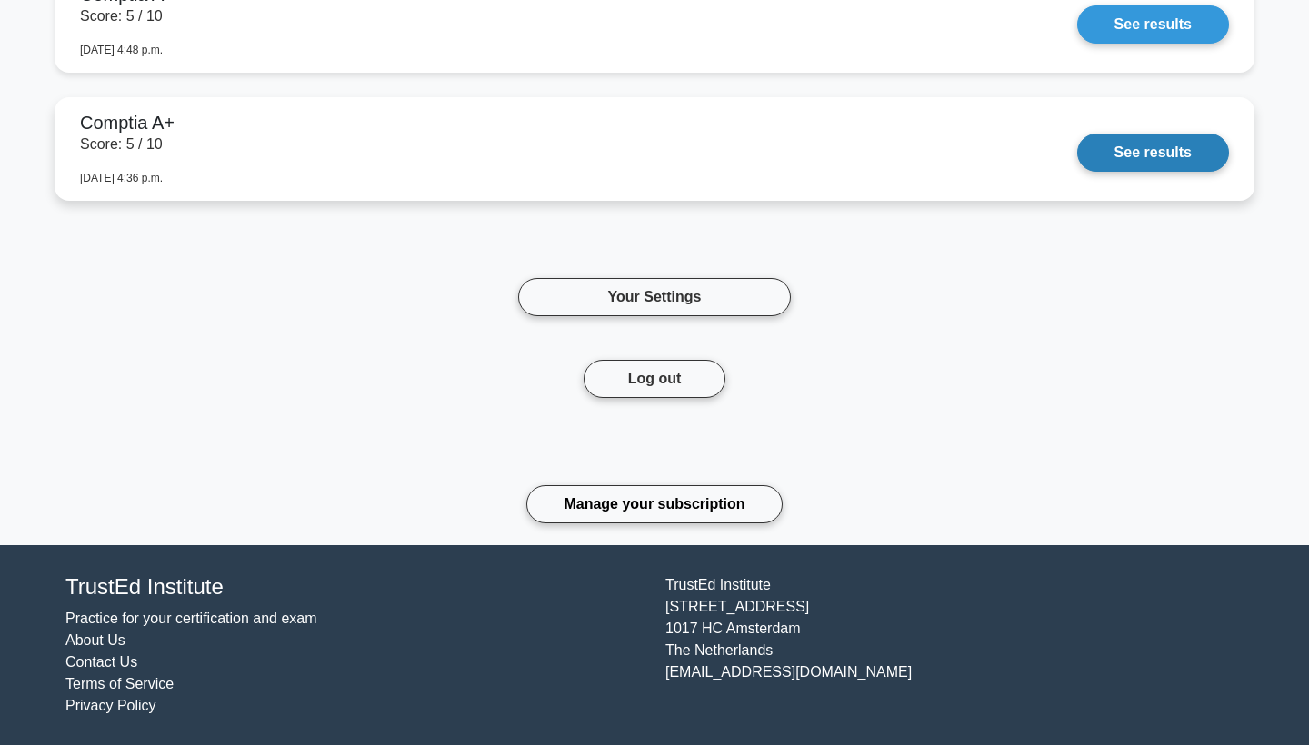
click at [1113, 164] on link "See results" at bounding box center [1153, 153] width 152 height 38
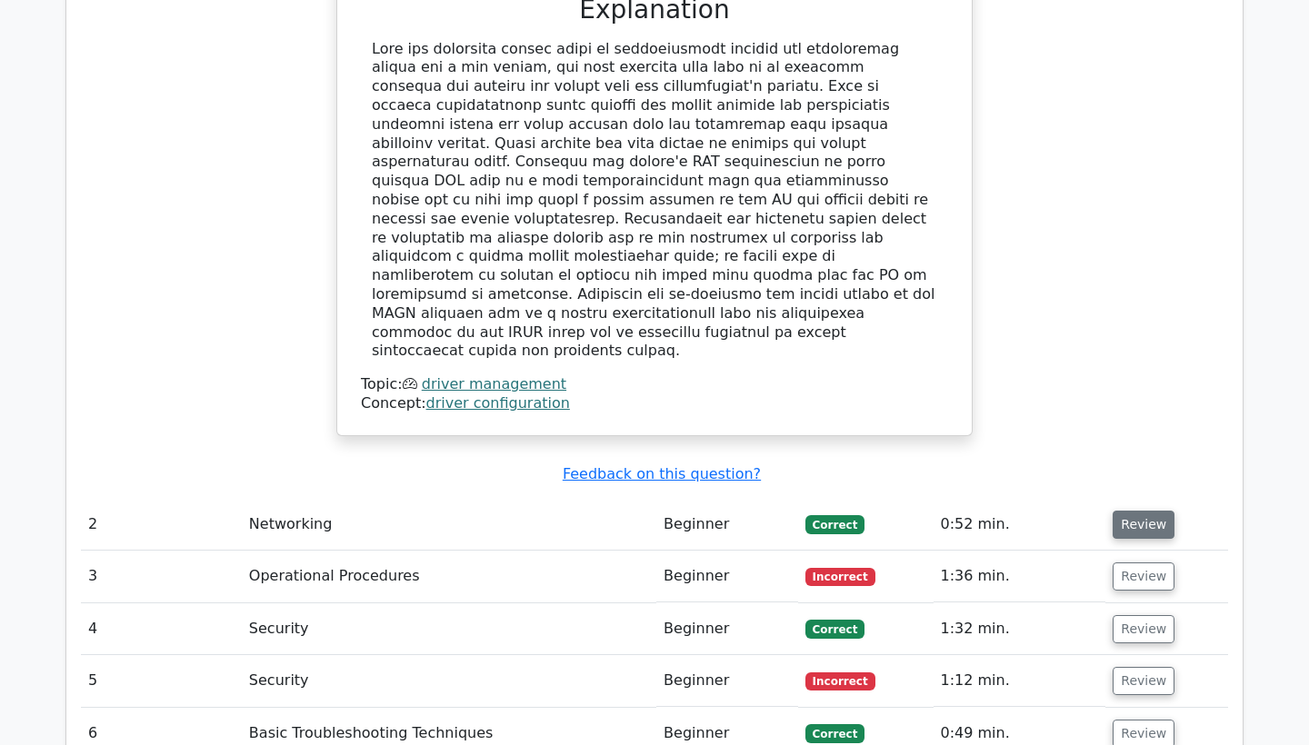
click at [1133, 511] on button "Review" at bounding box center [1144, 525] width 62 height 28
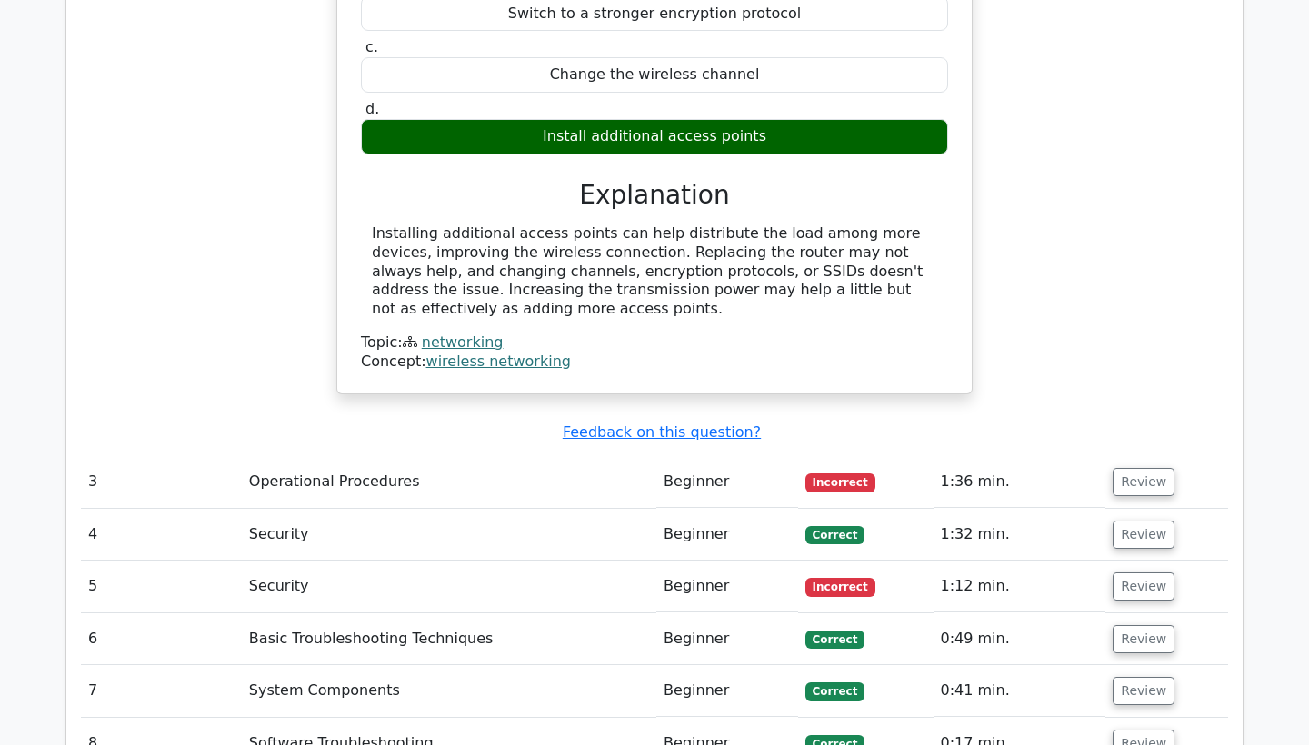
scroll to position [2441, 0]
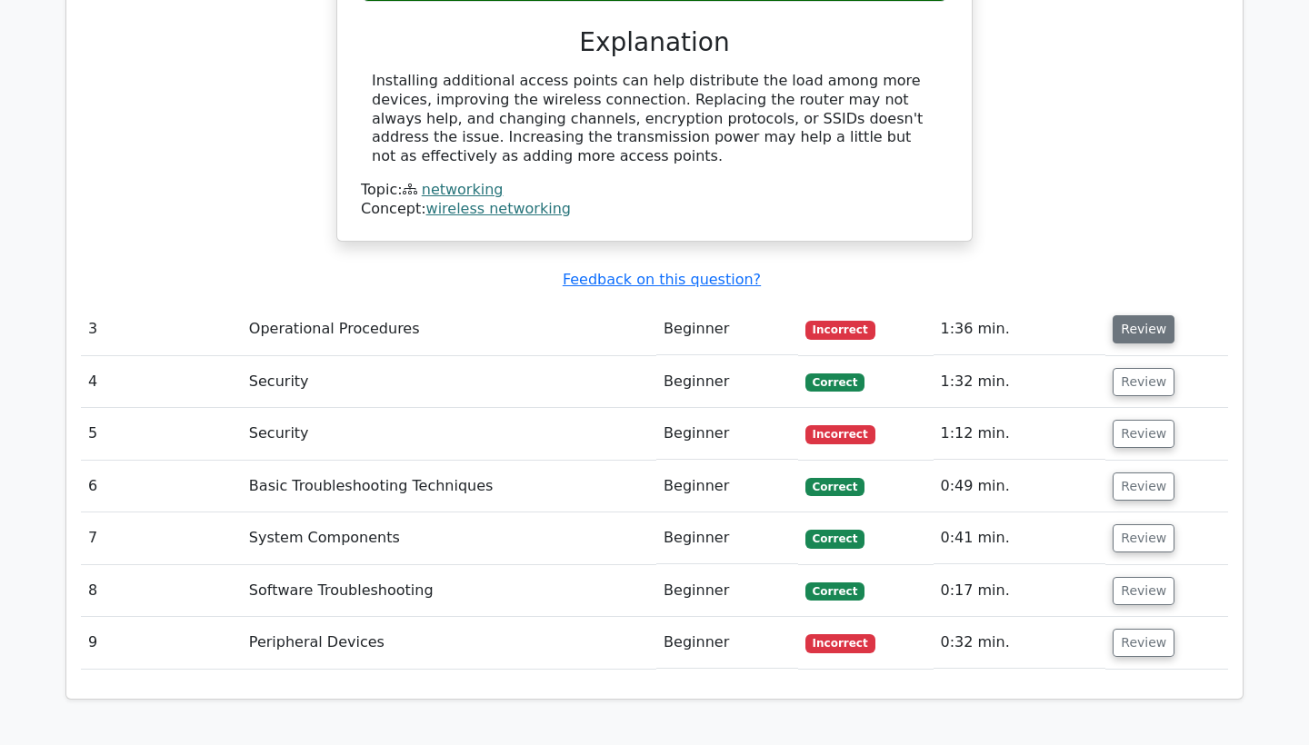
click at [1136, 315] on button "Review" at bounding box center [1144, 329] width 62 height 28
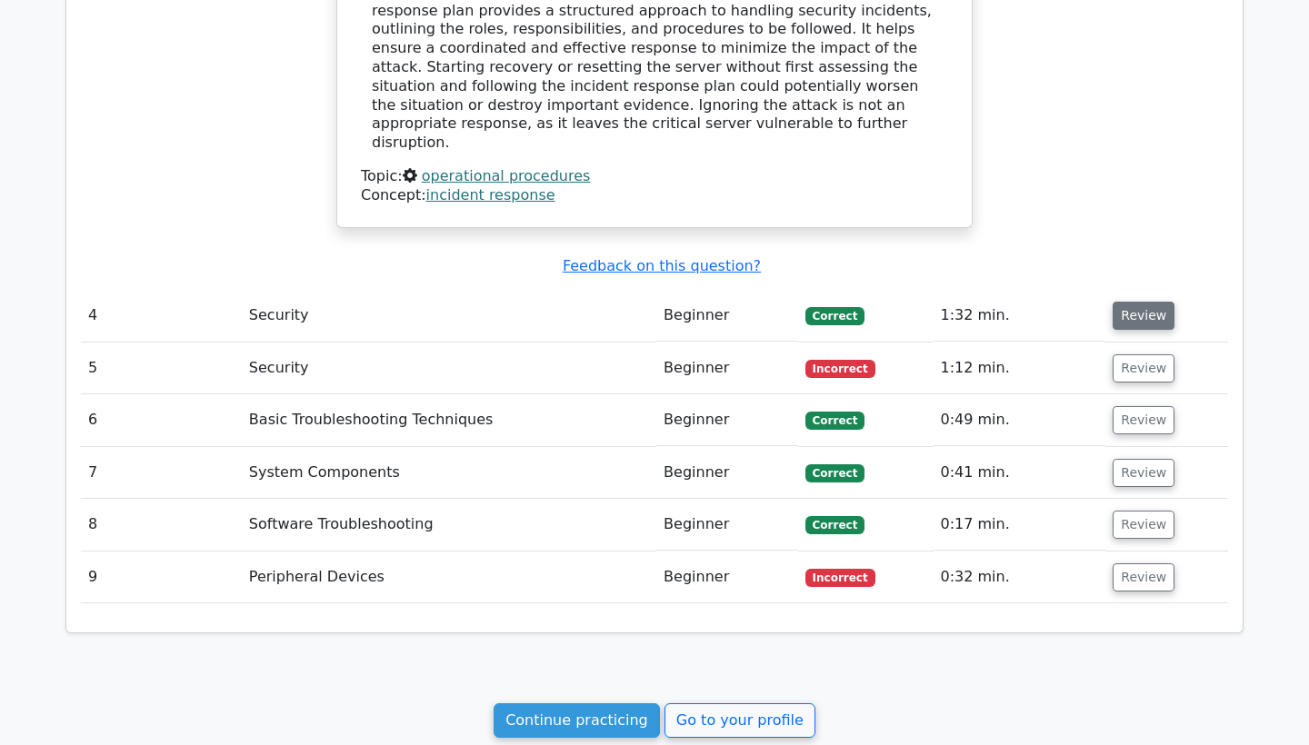
click at [1141, 302] on button "Review" at bounding box center [1144, 316] width 62 height 28
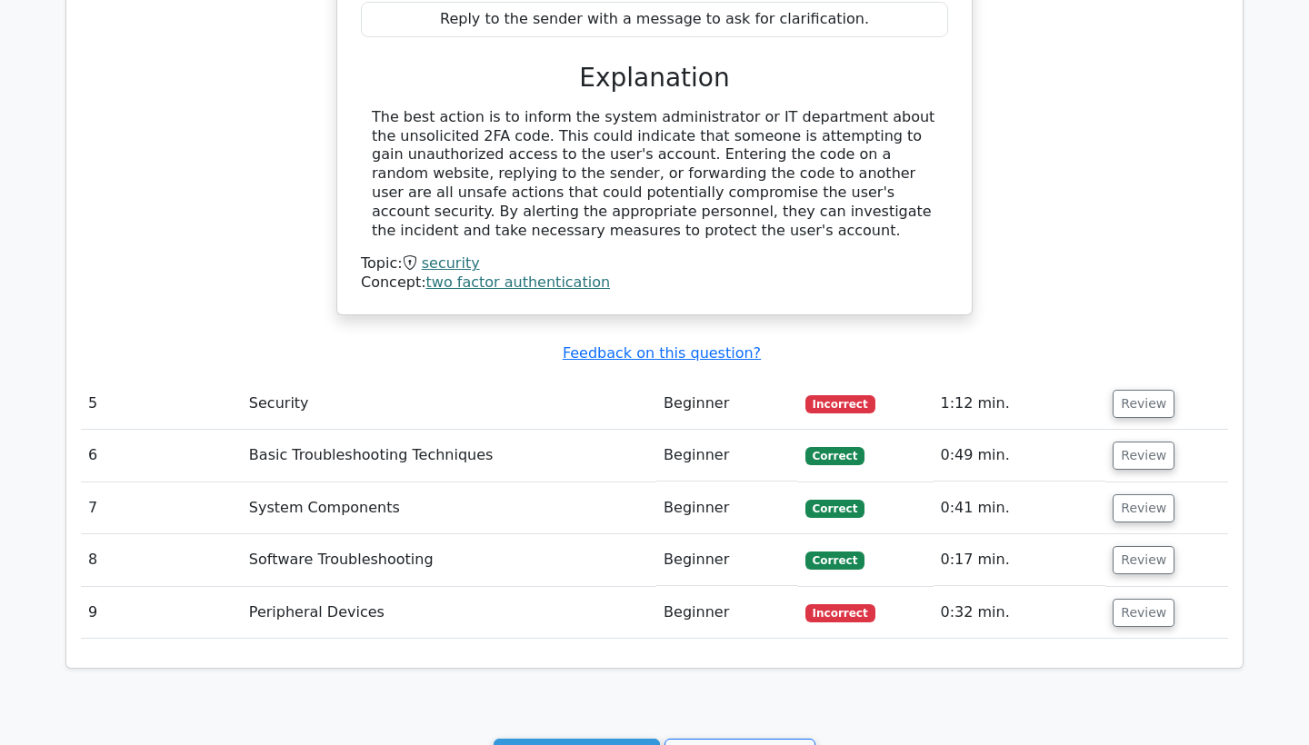
scroll to position [3979, 0]
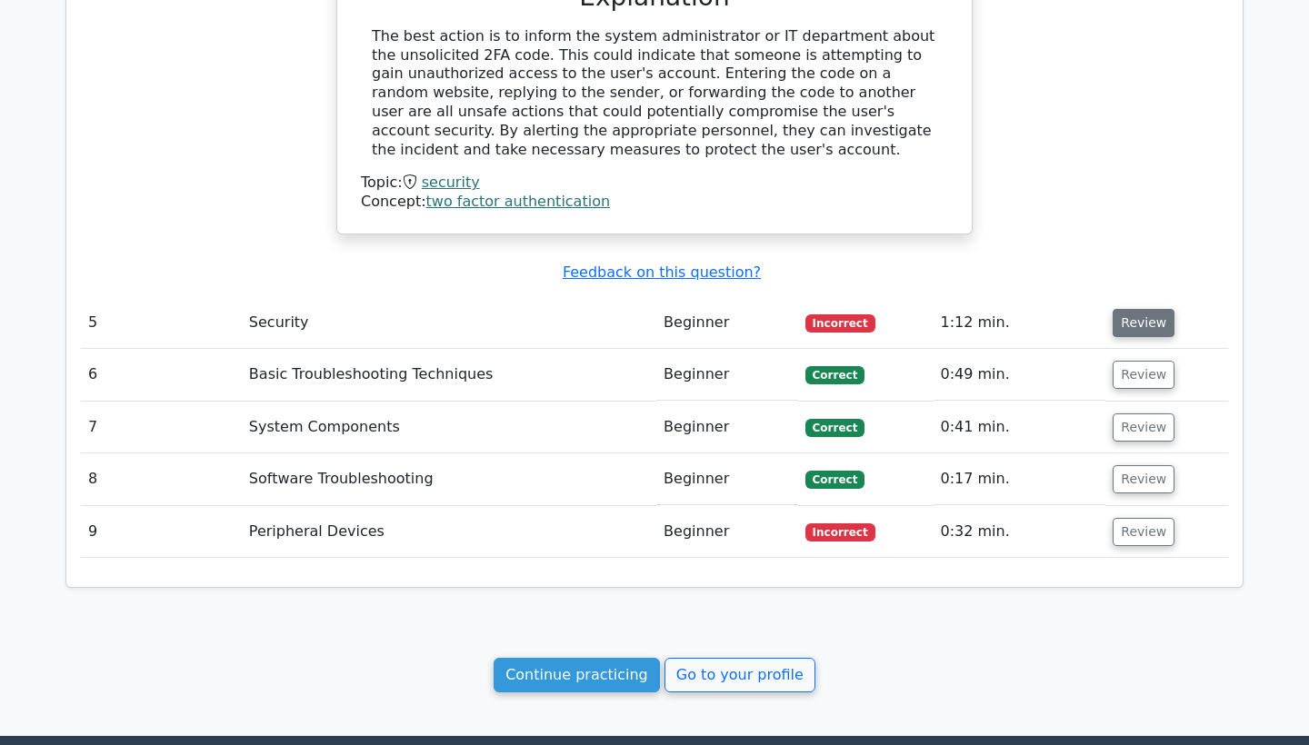
click at [1142, 309] on button "Review" at bounding box center [1144, 323] width 62 height 28
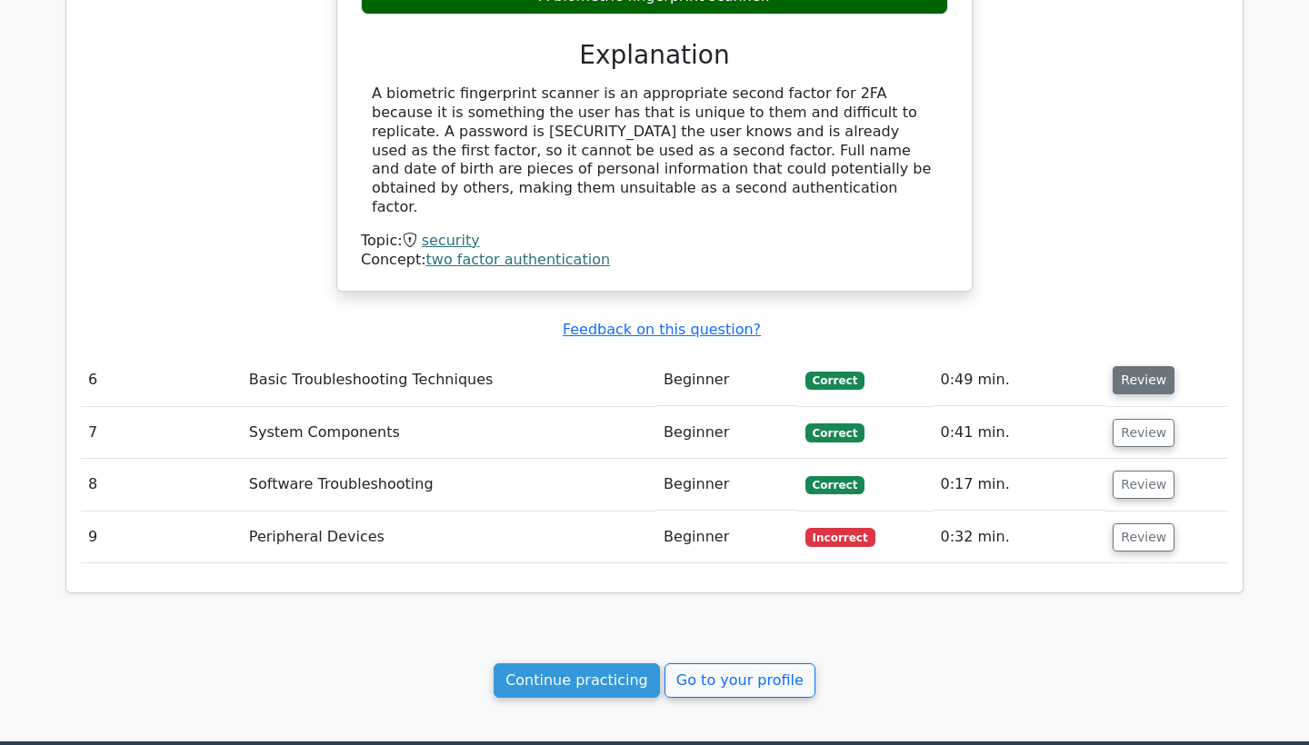
scroll to position [4639, 0]
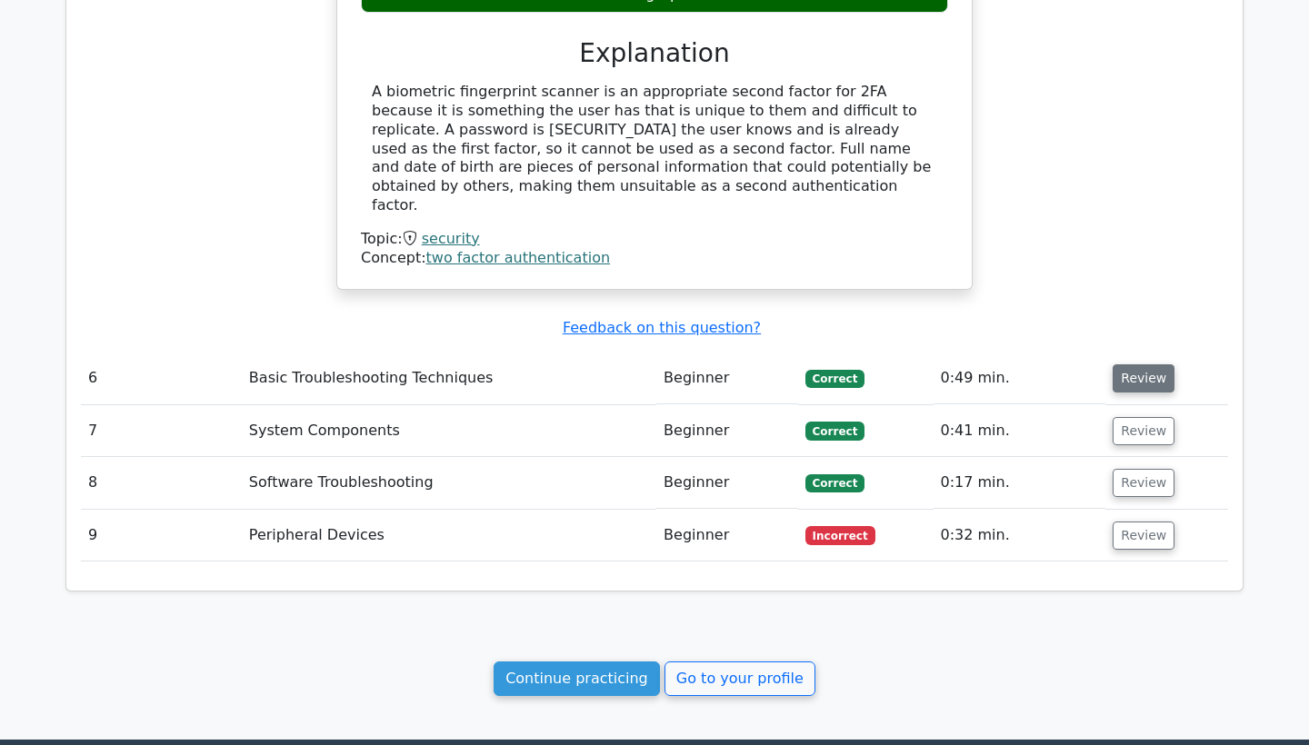
click at [1132, 364] on button "Review" at bounding box center [1144, 378] width 62 height 28
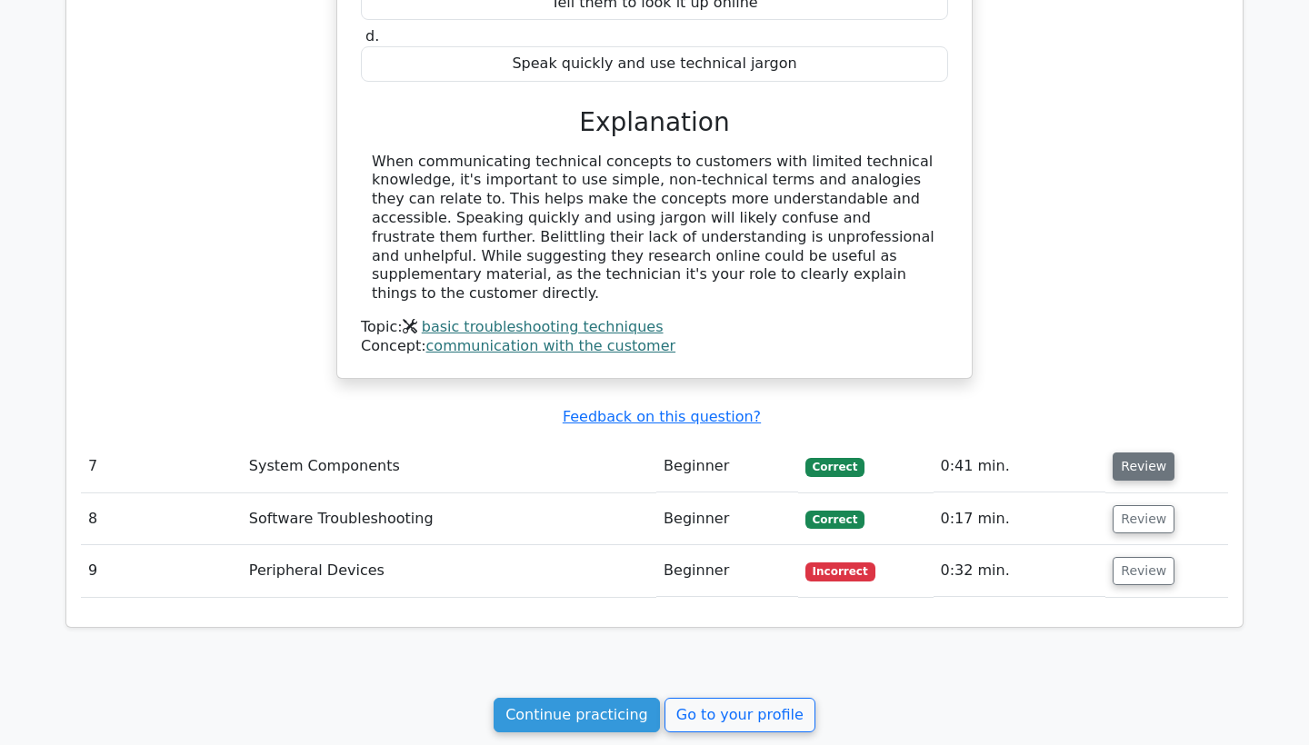
click at [1134, 453] on button "Review" at bounding box center [1144, 467] width 62 height 28
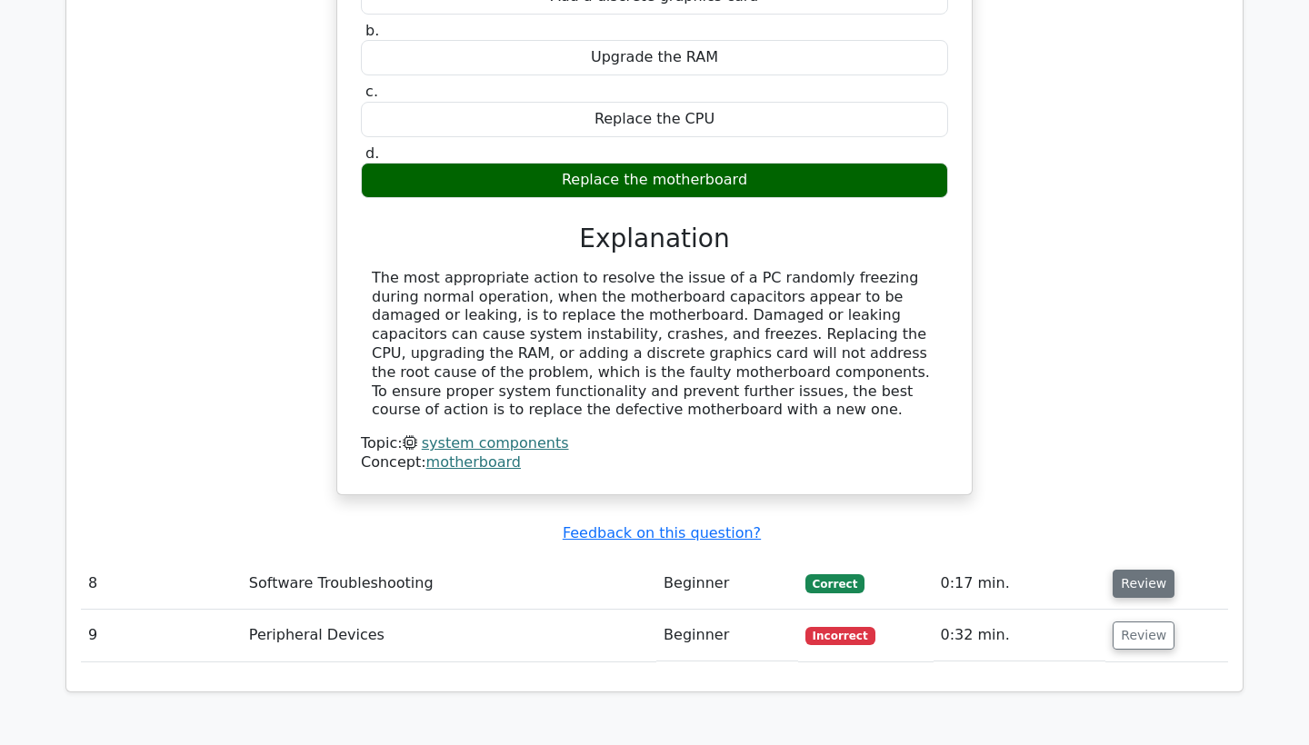
click at [1135, 570] on button "Review" at bounding box center [1144, 584] width 62 height 28
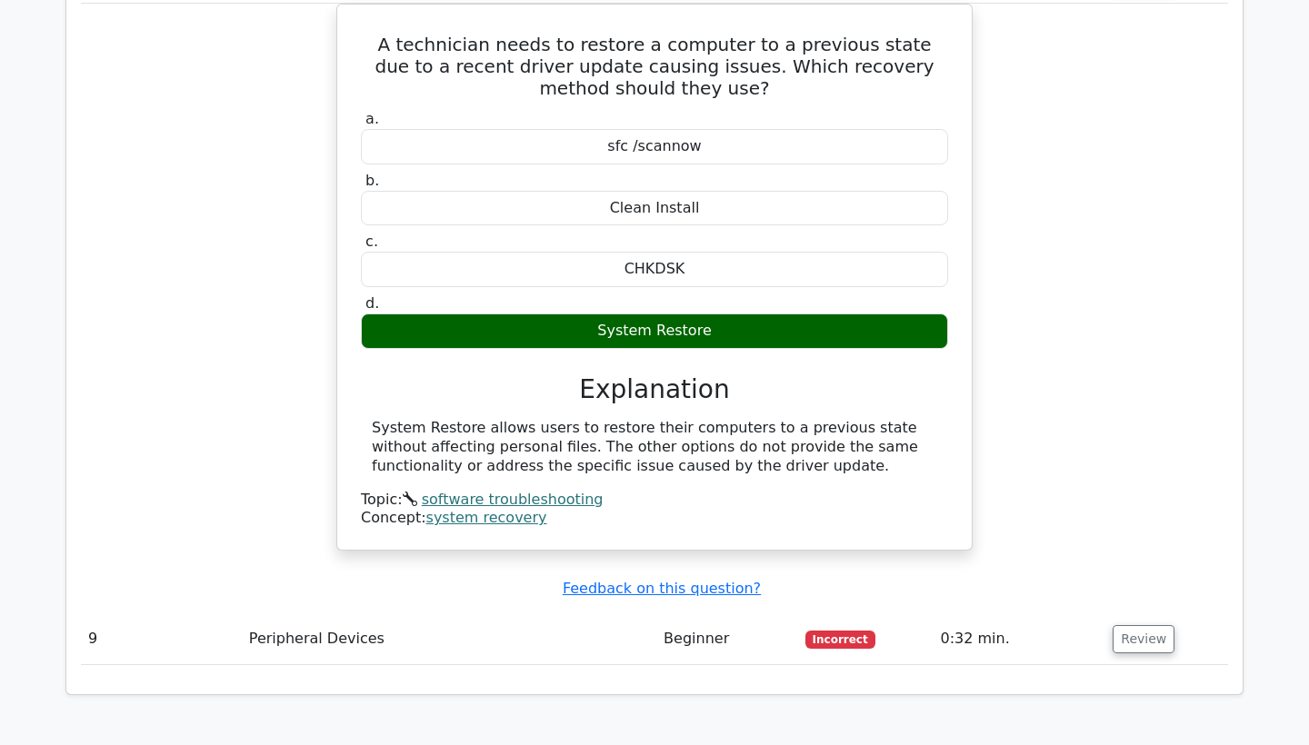
scroll to position [6603, 0]
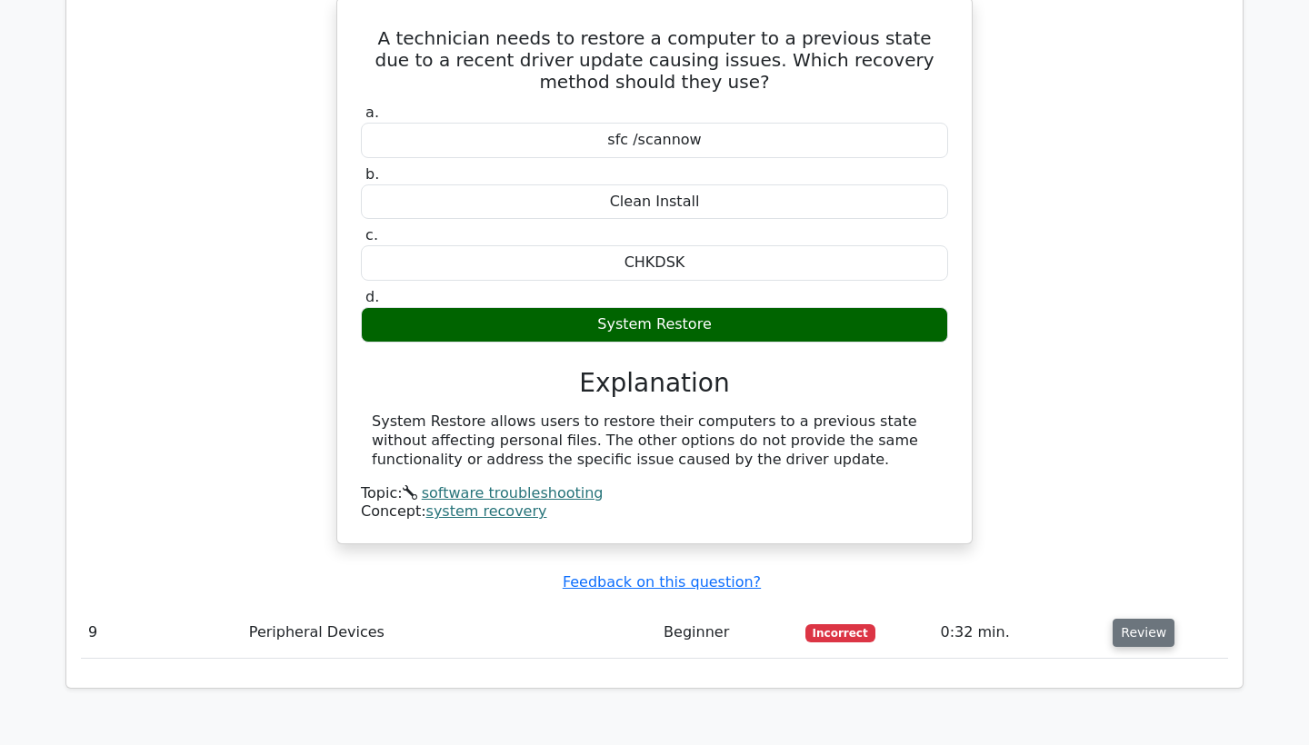
click at [1131, 619] on button "Review" at bounding box center [1144, 633] width 62 height 28
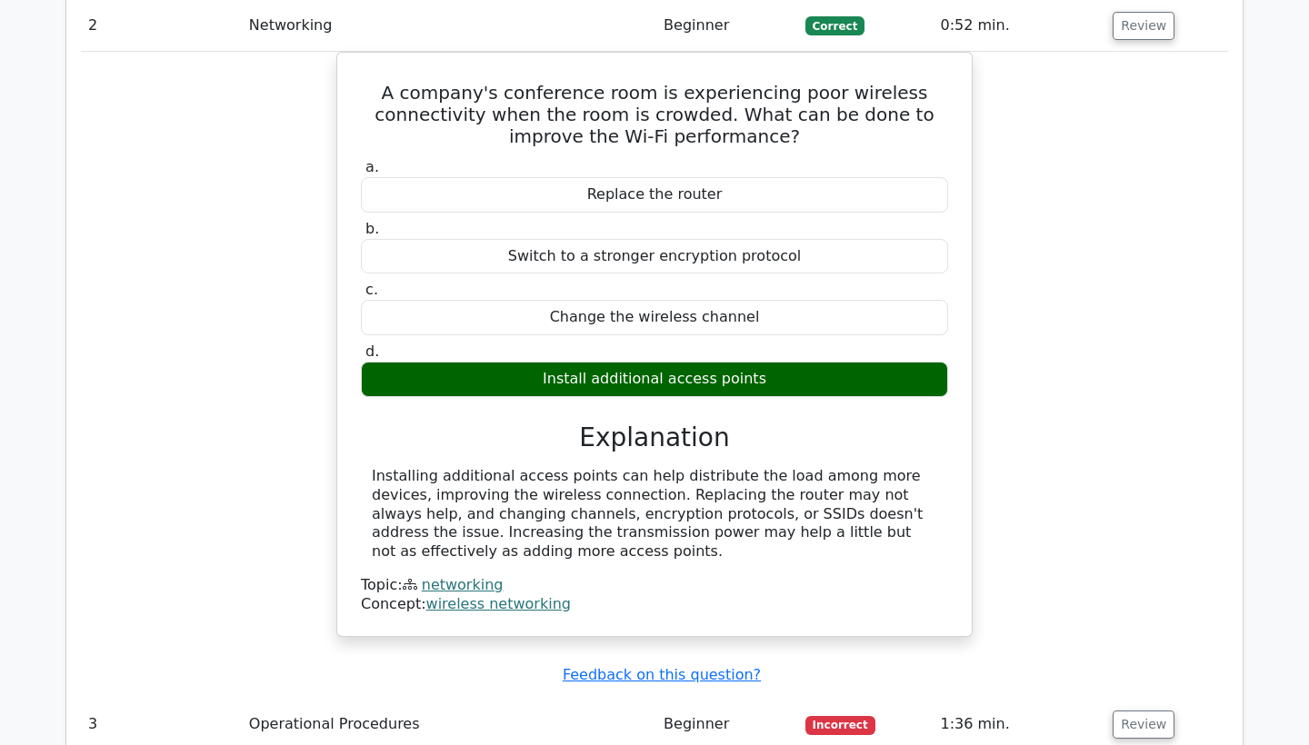
scroll to position [2043, 0]
